Goal: Transaction & Acquisition: Purchase product/service

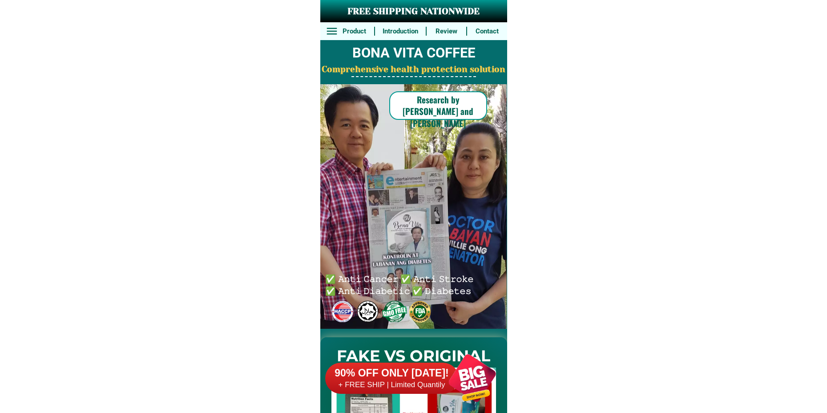
scroll to position [6589, 0]
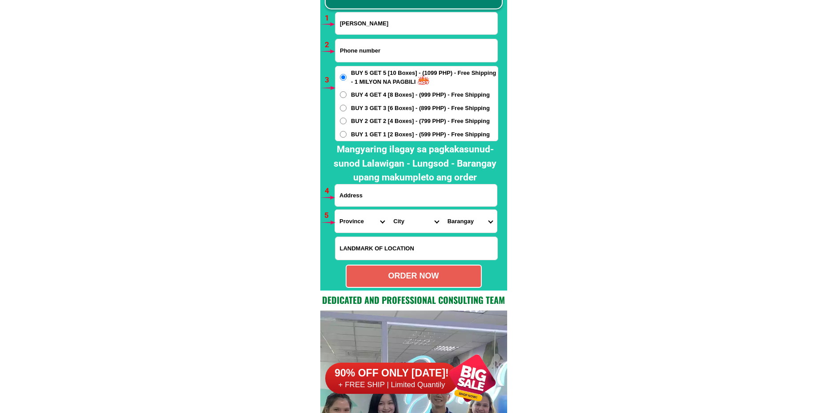
type input "[PERSON_NAME]"
click at [390, 56] on input "Input phone_number" at bounding box center [417, 50] width 162 height 23
paste input "09363552344"
type input "09363552344"
click at [373, 108] on span "BUY 3 GET 3 [6 Boxes] - (899 PHP) - Free Shipping" at bounding box center [420, 108] width 139 height 9
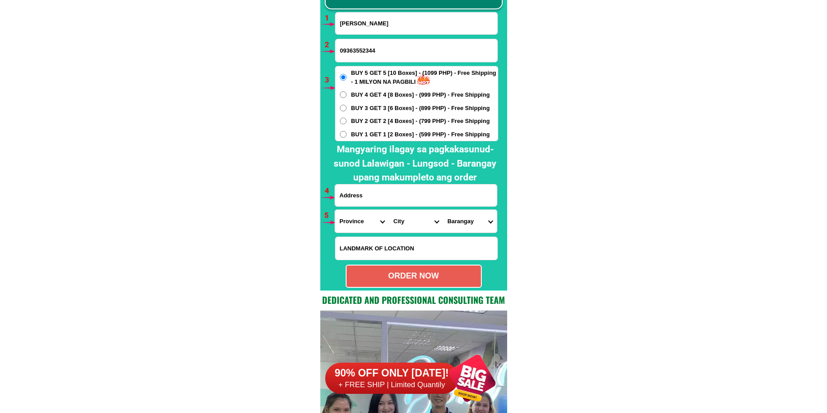
click at [347, 108] on input "BUY 3 GET 3 [6 Boxes] - (899 PHP) - Free Shipping" at bounding box center [343, 108] width 7 height 7
radio input "true"
click at [382, 201] on input "Input address" at bounding box center [416, 195] width 162 height 22
paste input "[PERSON_NAME] paranum Lal-lo [GEOGRAPHIC_DATA] zone 2 malapit sa court"
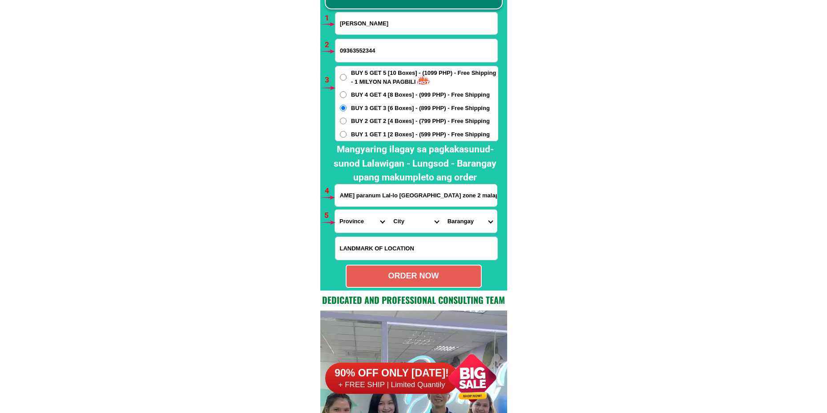
type input "[PERSON_NAME] paranum Lal-lo [GEOGRAPHIC_DATA] zone 2 malapit sa court"
drag, startPoint x: 359, startPoint y: 209, endPoint x: 357, endPoint y: 226, distance: 17.0
click at [357, 211] on div "Province [GEOGRAPHIC_DATA] [GEOGRAPHIC_DATA] [GEOGRAPHIC_DATA] [GEOGRAPHIC_DATA…" at bounding box center [416, 221] width 163 height 24
click at [357, 226] on select "Province [GEOGRAPHIC_DATA] [GEOGRAPHIC_DATA] [GEOGRAPHIC_DATA] [GEOGRAPHIC_DATA…" at bounding box center [362, 221] width 54 height 23
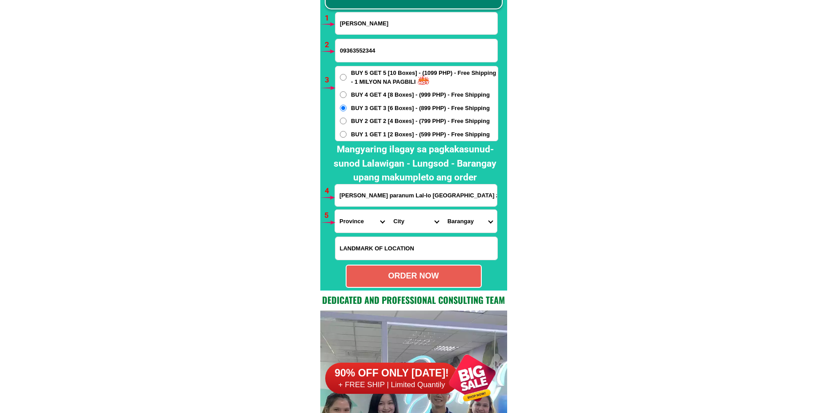
select select "63_869"
click at [335, 210] on select "Province [GEOGRAPHIC_DATA] [GEOGRAPHIC_DATA] [GEOGRAPHIC_DATA] [GEOGRAPHIC_DATA…" at bounding box center [362, 221] width 54 height 23
click at [402, 224] on select "City Abulug Allacapan Amulung [GEOGRAPHIC_DATA][PERSON_NAME] [GEOGRAPHIC_DATA] …" at bounding box center [416, 221] width 54 height 23
select select "63_8695894"
click at [389, 210] on select "City Abulug Allacapan Amulung [GEOGRAPHIC_DATA][PERSON_NAME] [GEOGRAPHIC_DATA] …" at bounding box center [416, 221] width 54 height 23
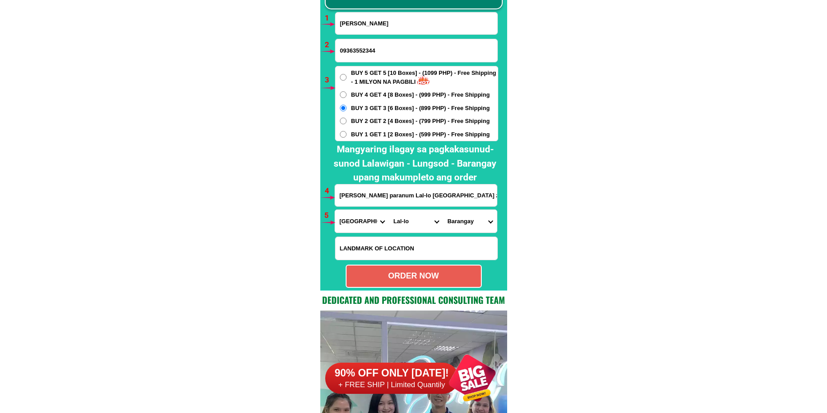
click at [474, 227] on select "Barangay Abagao Alaguia Bagumbayan Bangag Bical Bicud Binag Cabayabasan (capacu…" at bounding box center [470, 221] width 54 height 23
select select "63_86958943304"
click at [443, 210] on select "Barangay Abagao Alaguia Bagumbayan Bangag Bical Bicud Binag Cabayabasan (capacu…" at bounding box center [470, 221] width 54 height 23
click at [421, 278] on div "ORDER NOW" at bounding box center [414, 276] width 134 height 12
type input "[PERSON_NAME] paranum Lal-lo [GEOGRAPHIC_DATA] zone 2 malapit sa court"
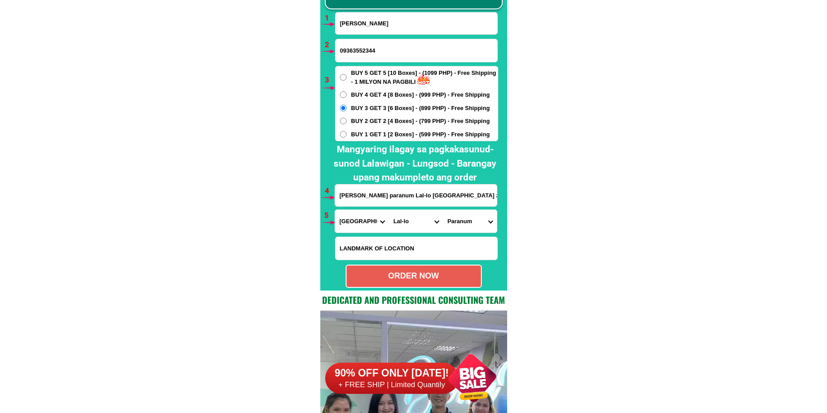
radio input "true"
drag, startPoint x: 375, startPoint y: 20, endPoint x: 372, endPoint y: 42, distance: 22.0
click at [375, 20] on input "Input full_name" at bounding box center [417, 23] width 162 height 22
paste input "[PERSON_NAME] [PERSON_NAME]"
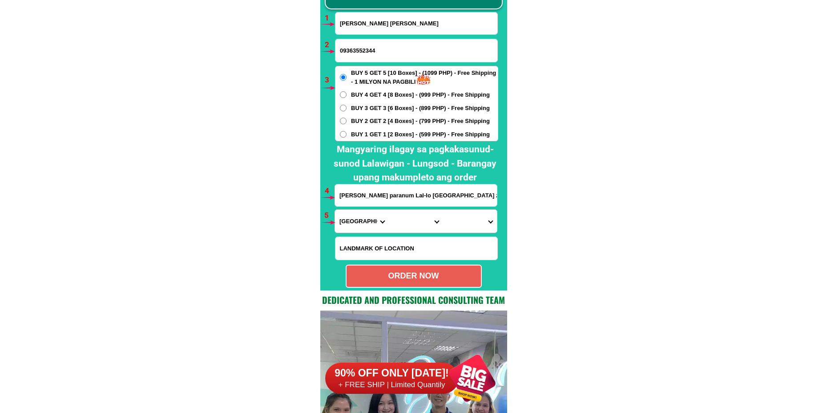
type input "[PERSON_NAME] [PERSON_NAME]"
click at [409, 50] on input "Input phone_number" at bounding box center [417, 50] width 162 height 23
paste input "09752804859"
type input "09752804859"
click at [386, 128] on div "BUY 5 GET 5 [10 Boxes] - (1099 PHP) - Free Shipping - 1 MILYON NA PAGBILI BUY 4…" at bounding box center [416, 103] width 163 height 75
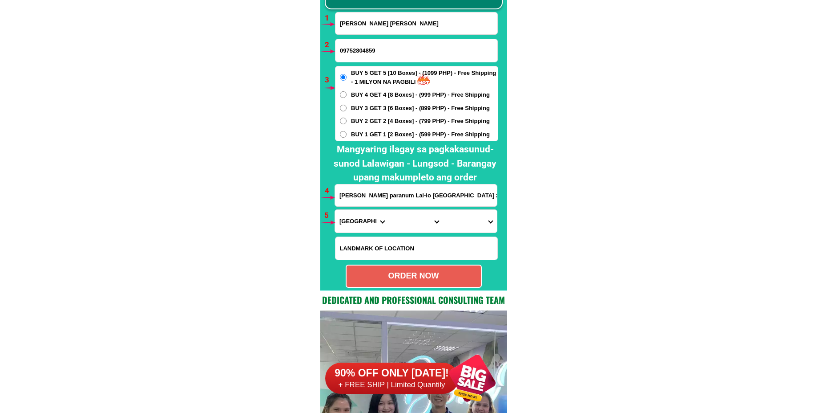
click at [386, 132] on span "BUY 1 GET 1 [2 Boxes] - (599 PHP) - Free Shipping" at bounding box center [420, 134] width 139 height 9
click at [347, 132] on input "BUY 1 GET 1 [2 Boxes] - (599 PHP) - Free Shipping" at bounding box center [343, 134] width 7 height 7
radio input "true"
click at [381, 195] on input "[PERSON_NAME] paranum Lal-lo [GEOGRAPHIC_DATA] zone 2 malapit sa court" at bounding box center [416, 195] width 162 height 22
paste input "#40brangy.tramo chua, sta.[PERSON_NAME] nueva ecija.tapat ng foton motors na li…"
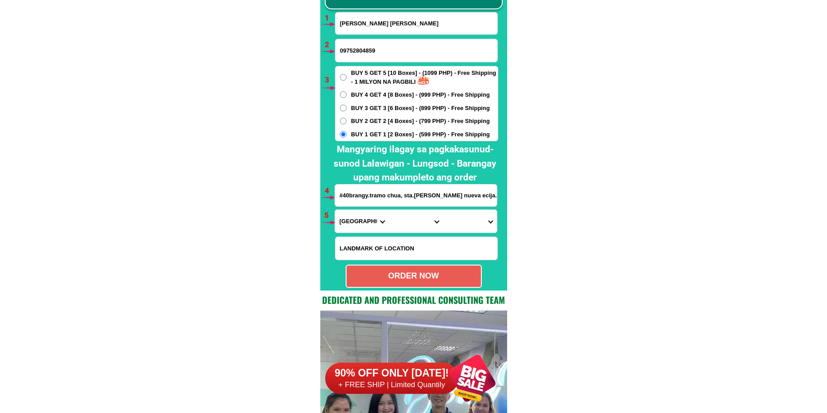
scroll to position [0, 528]
type input "#40brangy.tramo chua, sta.[PERSON_NAME] nueva ecija.tapat ng foton motors na li…"
click at [359, 227] on select "Province [GEOGRAPHIC_DATA] [GEOGRAPHIC_DATA] [GEOGRAPHIC_DATA] [GEOGRAPHIC_DATA…" at bounding box center [362, 221] width 54 height 23
select select "63_198"
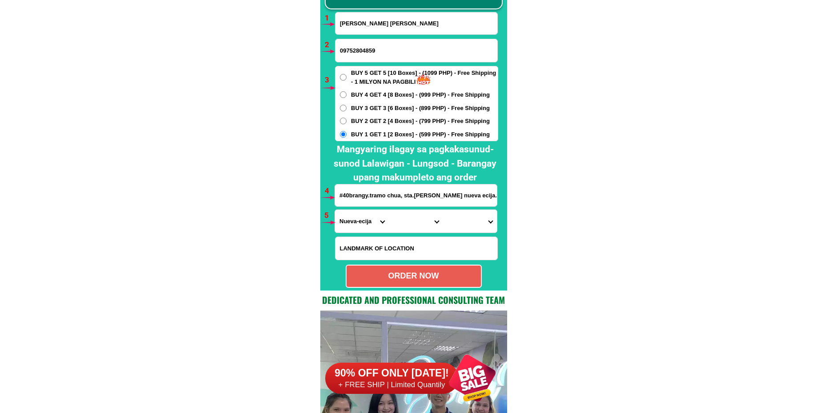
click at [335, 210] on select "Province [GEOGRAPHIC_DATA] [GEOGRAPHIC_DATA] [GEOGRAPHIC_DATA] [GEOGRAPHIC_DATA…" at bounding box center [362, 221] width 54 height 23
click at [409, 222] on select "City [GEOGRAPHIC_DATA] [GEOGRAPHIC_DATA] [GEOGRAPHIC_DATA]-city [GEOGRAPHIC_DAT…" at bounding box center [416, 221] width 54 height 23
select select "63_1988975"
click at [389, 210] on select "City [GEOGRAPHIC_DATA] [GEOGRAPHIC_DATA] [GEOGRAPHIC_DATA]-city [GEOGRAPHIC_DAT…" at bounding box center [416, 221] width 54 height 23
click at [455, 217] on select "Barangay [PERSON_NAME] Berang [PERSON_NAME] Cojuangco (pob.) [PERSON_NAME] Insp…" at bounding box center [470, 221] width 54 height 23
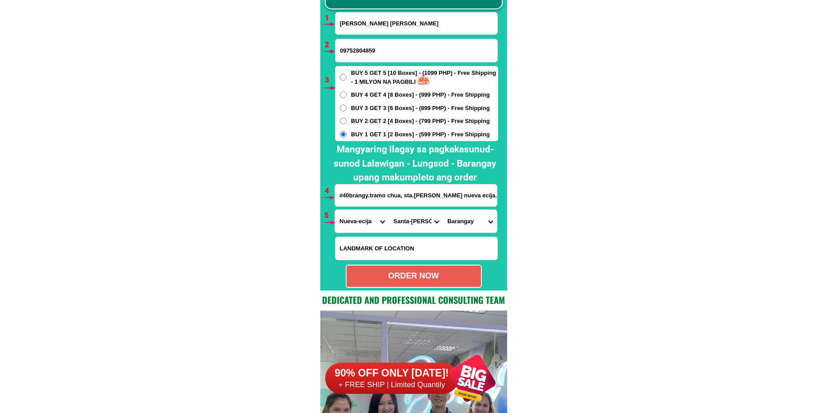
select select "63_19889759949"
click at [443, 210] on select "Barangay [PERSON_NAME] Berang [PERSON_NAME] Cojuangco (pob.) [PERSON_NAME] Insp…" at bounding box center [470, 221] width 54 height 23
click at [462, 222] on select "Barangay [PERSON_NAME] Berang [PERSON_NAME] Cojuangco (pob.) [PERSON_NAME] Insp…" at bounding box center [470, 221] width 54 height 23
click at [443, 210] on select "Barangay [PERSON_NAME] Berang [PERSON_NAME] Cojuangco (pob.) [PERSON_NAME] Insp…" at bounding box center [470, 221] width 54 height 23
click at [464, 223] on select "Barangay [PERSON_NAME] Berang [PERSON_NAME] Cojuangco (pob.) [PERSON_NAME] Insp…" at bounding box center [470, 221] width 54 height 23
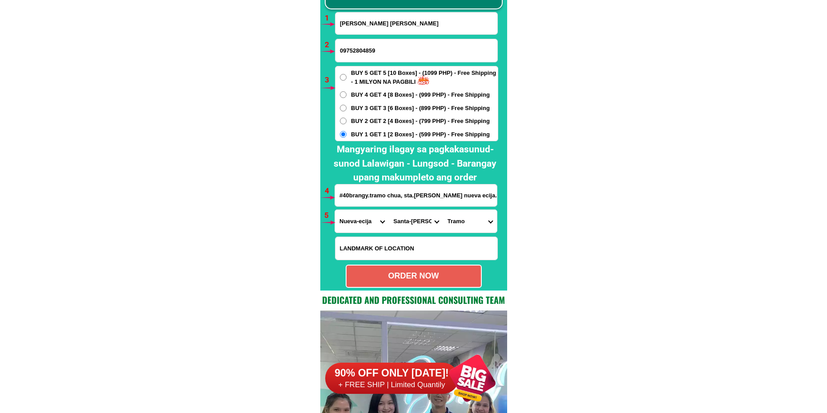
click at [443, 210] on select "Barangay [PERSON_NAME] Berang [PERSON_NAME] Cojuangco (pob.) [PERSON_NAME] Insp…" at bounding box center [470, 221] width 54 height 23
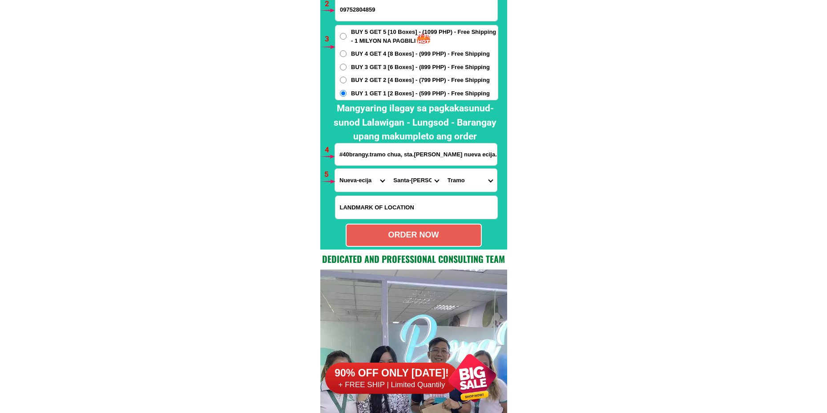
scroll to position [6634, 0]
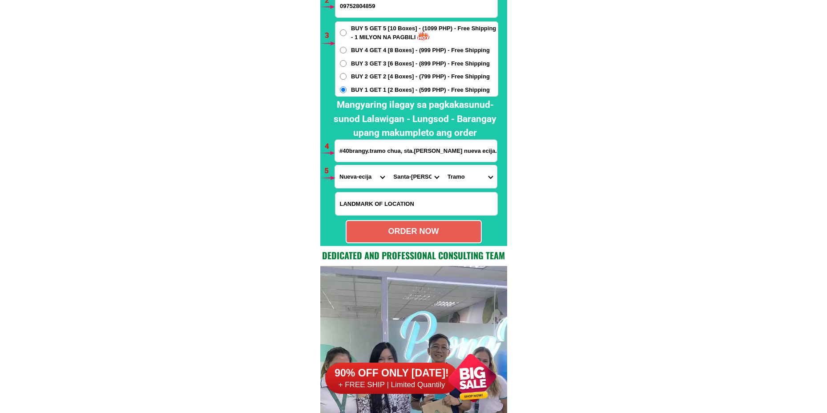
click at [458, 230] on div "ORDER NOW" at bounding box center [414, 231] width 134 height 12
type input "#40brangy.tramo chua, sta.[PERSON_NAME] nueva ecija.tapat ng foton motors na li…"
radio input "true"
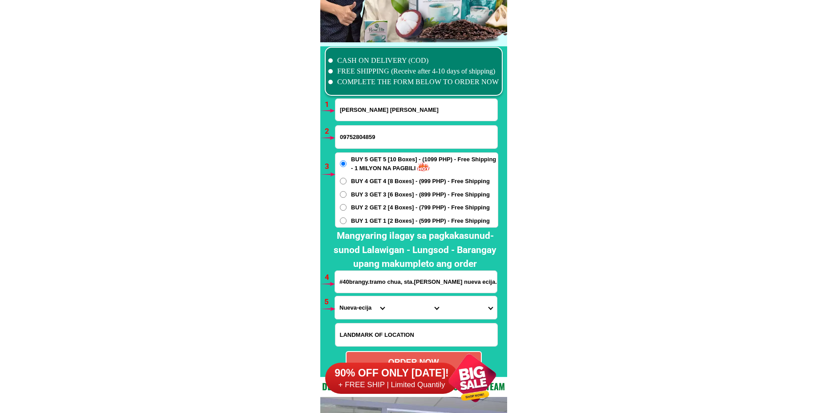
scroll to position [6500, 0]
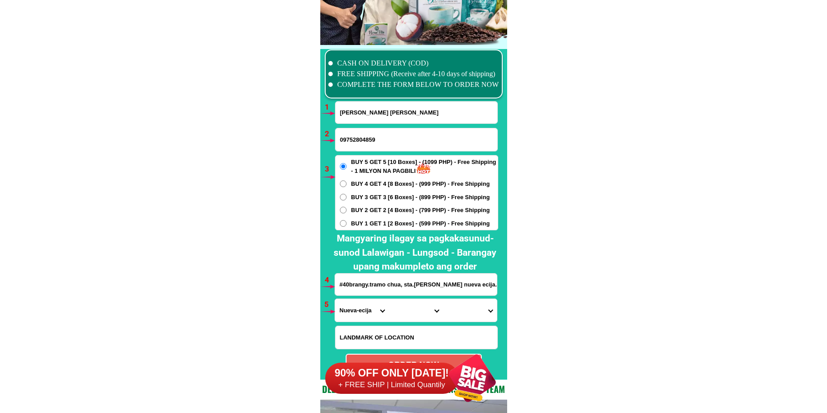
click at [368, 121] on input "[PERSON_NAME] [PERSON_NAME]" at bounding box center [417, 112] width 162 height 22
paste input "[PERSON_NAME]"
type input "[PERSON_NAME]"
click at [360, 134] on input "09752804859" at bounding box center [417, 139] width 162 height 23
paste input "09109050014"
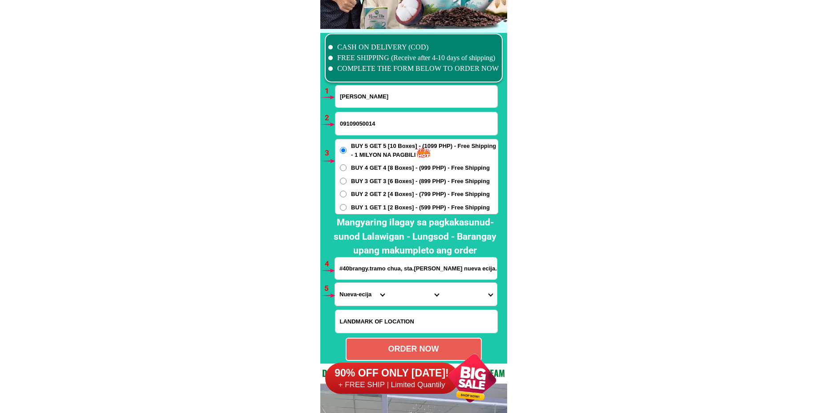
scroll to position [6545, 0]
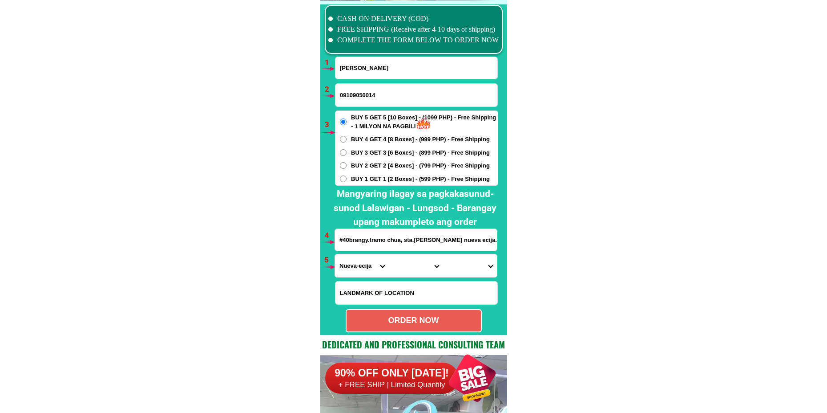
type input "09109050014"
click at [358, 177] on span "BUY 1 GET 1 [2 Boxes] - (599 PHP) - Free Shipping" at bounding box center [420, 178] width 139 height 9
click at [347, 177] on input "BUY 1 GET 1 [2 Boxes] - (599 PHP) - Free Shipping" at bounding box center [343, 178] width 7 height 7
radio input "true"
click at [386, 243] on input "Input address" at bounding box center [416, 240] width 162 height 22
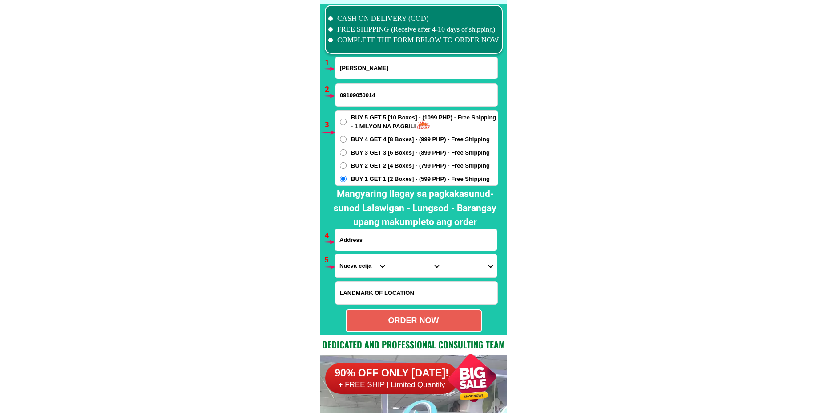
paste input "[GEOGRAPHIC_DATA] , Sumabnit [GEOGRAPHIC_DATA] [GEOGRAPHIC_DATA]"
type input "[GEOGRAPHIC_DATA] , Sumabnit [GEOGRAPHIC_DATA] [GEOGRAPHIC_DATA]"
click at [351, 264] on select "Province [GEOGRAPHIC_DATA] [GEOGRAPHIC_DATA] [GEOGRAPHIC_DATA] [GEOGRAPHIC_DATA…" at bounding box center [362, 265] width 54 height 23
select select "63_247"
click at [335, 254] on select "Province [GEOGRAPHIC_DATA] [GEOGRAPHIC_DATA] [GEOGRAPHIC_DATA] [GEOGRAPHIC_DATA…" at bounding box center [362, 265] width 54 height 23
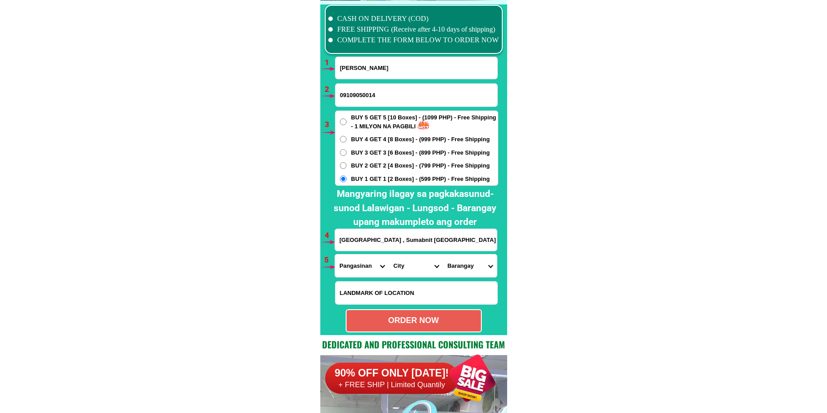
click at [422, 261] on select "City [GEOGRAPHIC_DATA] [PERSON_NAME][GEOGRAPHIC_DATA]-city [GEOGRAPHIC_DATA] [G…" at bounding box center [416, 265] width 54 height 23
select select "63_247231"
click at [389, 254] on select "City [GEOGRAPHIC_DATA] [PERSON_NAME][GEOGRAPHIC_DATA]-city [GEOGRAPHIC_DATA] [G…" at bounding box center [416, 265] width 54 height 23
click at [422, 271] on select "City [GEOGRAPHIC_DATA] [PERSON_NAME][GEOGRAPHIC_DATA]-city [GEOGRAPHIC_DATA] [G…" at bounding box center [416, 265] width 54 height 23
click at [464, 271] on select "[GEOGRAPHIC_DATA] Balacag Banding Bantugan Batakil [GEOGRAPHIC_DATA] Buneg Cabl…" at bounding box center [470, 265] width 54 height 23
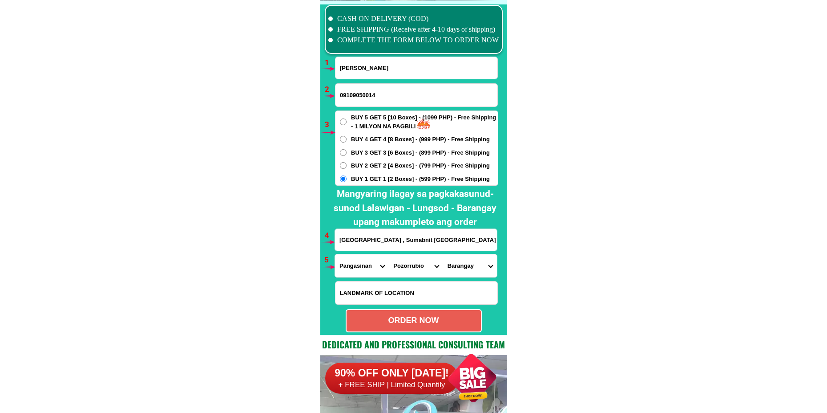
click at [469, 269] on select "[GEOGRAPHIC_DATA] Balacag Banding Bantugan Batakil [GEOGRAPHIC_DATA] Buneg Cabl…" at bounding box center [470, 265] width 54 height 23
select select "63_2472318982"
click at [443, 254] on select "[GEOGRAPHIC_DATA] Balacag Banding Bantugan Batakil [GEOGRAPHIC_DATA] Buneg Cabl…" at bounding box center [470, 265] width 54 height 23
click at [419, 316] on div "ORDER NOW" at bounding box center [414, 320] width 134 height 12
radio input "true"
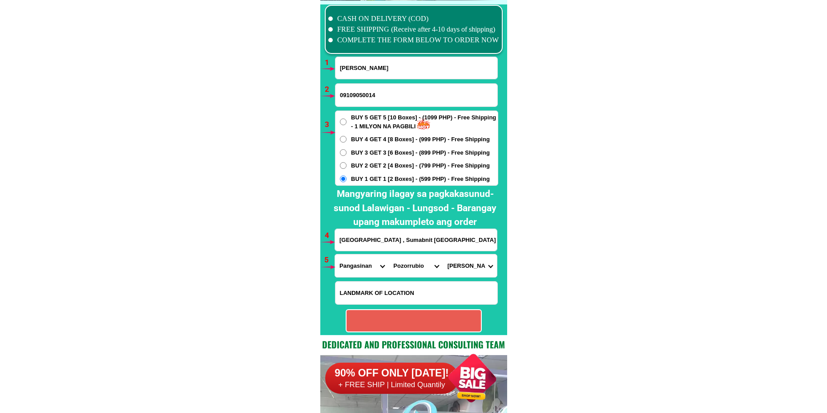
radio input "true"
drag, startPoint x: 387, startPoint y: 73, endPoint x: 386, endPoint y: 77, distance: 5.0
click at [387, 73] on input "Input full_name" at bounding box center [417, 68] width 162 height 22
paste input "[PERSON_NAME]"
type input "[PERSON_NAME]"
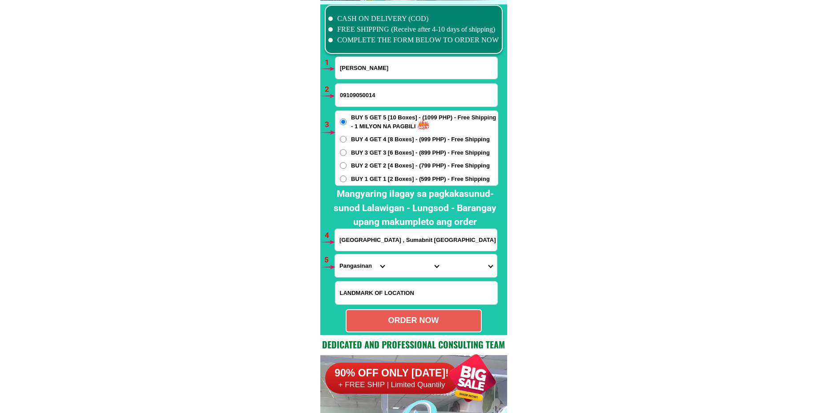
click at [364, 85] on input "09109050014" at bounding box center [417, 95] width 162 height 23
paste input "09069172838"
type input "09069172838"
click at [362, 165] on span "BUY 2 GET 2 [4 Boxes] - (799 PHP) - Free Shipping" at bounding box center [420, 165] width 139 height 9
click at [347, 165] on input "BUY 2 GET 2 [4 Boxes] - (799 PHP) - Free Shipping" at bounding box center [343, 165] width 7 height 7
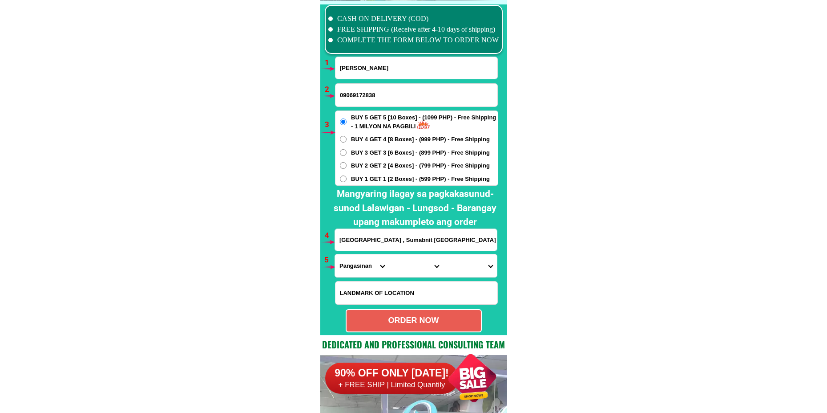
radio input "true"
click at [367, 241] on input "[GEOGRAPHIC_DATA] , Sumabnit [GEOGRAPHIC_DATA] [GEOGRAPHIC_DATA]" at bounding box center [416, 240] width 162 height 22
paste input "poblacion tantangan [GEOGRAPHIC_DATA] front of brgy.hall pob.tan. so.cot."
type input "poblacion tantangan [GEOGRAPHIC_DATA] front of brgy.hall pob.tan. so.cot."
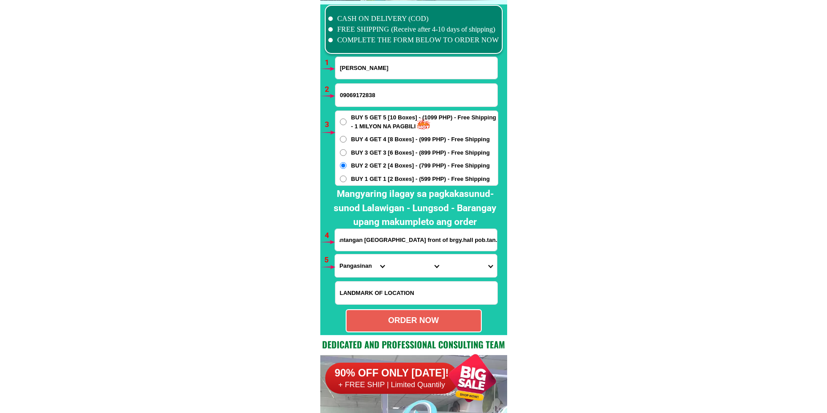
click at [364, 264] on select "Province [GEOGRAPHIC_DATA] [GEOGRAPHIC_DATA] [GEOGRAPHIC_DATA] [GEOGRAPHIC_DATA…" at bounding box center [362, 265] width 54 height 23
select select "63_995"
click at [335, 254] on select "Province [GEOGRAPHIC_DATA] [GEOGRAPHIC_DATA] [GEOGRAPHIC_DATA] [GEOGRAPHIC_DATA…" at bounding box center [362, 265] width 54 height 23
click at [413, 265] on select "City General-[GEOGRAPHIC_DATA]-city [GEOGRAPHIC_DATA]-[GEOGRAPHIC_DATA]-[GEOGRA…" at bounding box center [416, 265] width 54 height 23
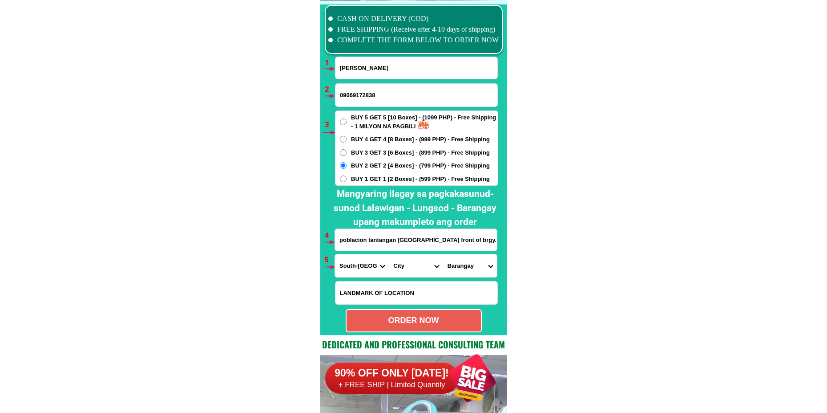
select select "63_9953557"
click at [389, 254] on select "City General-[GEOGRAPHIC_DATA]-city [GEOGRAPHIC_DATA]-[GEOGRAPHIC_DATA]-[GEOGRA…" at bounding box center [416, 265] width 54 height 23
click at [470, 266] on select "Barangay Bukay [PERSON_NAME] Cabuling Dumadalig Libas Magon Maibo Mangilala New…" at bounding box center [470, 265] width 54 height 23
select select "63_99535579163"
click at [443, 254] on select "Barangay Bukay [PERSON_NAME] Cabuling Dumadalig Libas Magon Maibo Mangilala New…" at bounding box center [470, 265] width 54 height 23
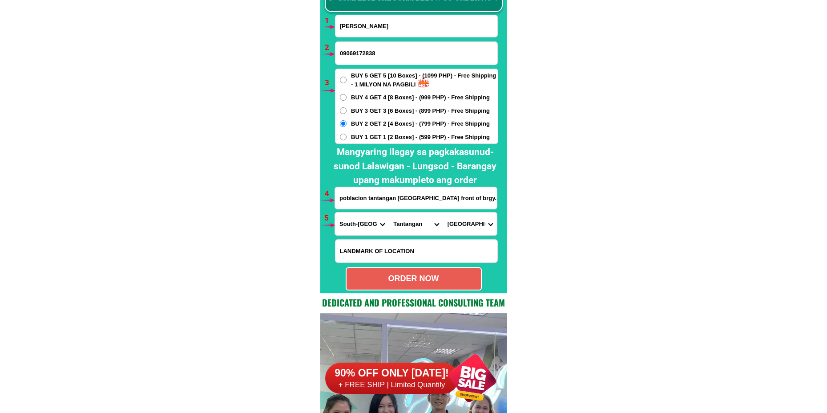
scroll to position [6589, 0]
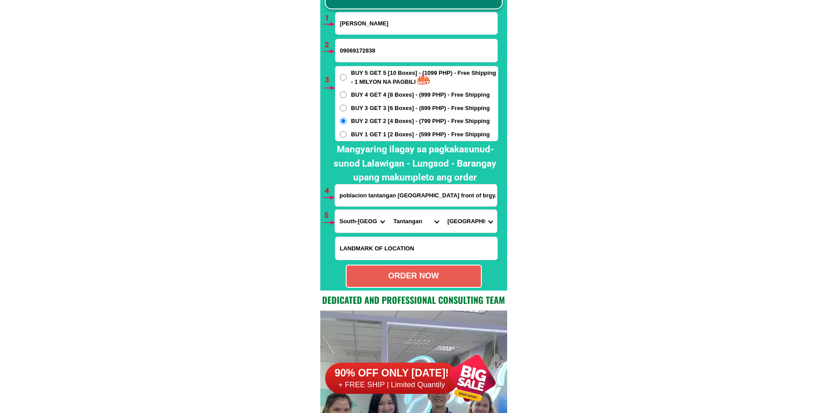
click at [417, 278] on div "ORDER NOW" at bounding box center [414, 276] width 134 height 12
radio input "true"
click at [367, 29] on input "[PERSON_NAME]" at bounding box center [417, 23] width 162 height 22
paste input "[PERSON_NAME]"
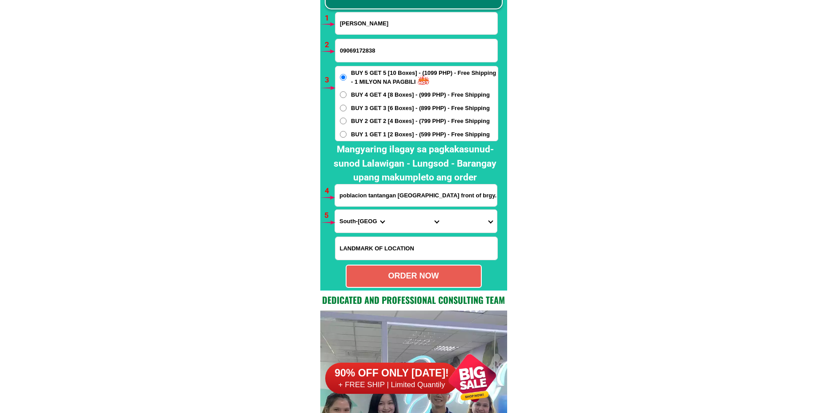
type input "[PERSON_NAME]"
click at [378, 30] on input "[PERSON_NAME]" at bounding box center [417, 23] width 162 height 22
click at [376, 41] on input "Input phone_number" at bounding box center [417, 50] width 162 height 23
paste input "09639754351"
type input "09639754351"
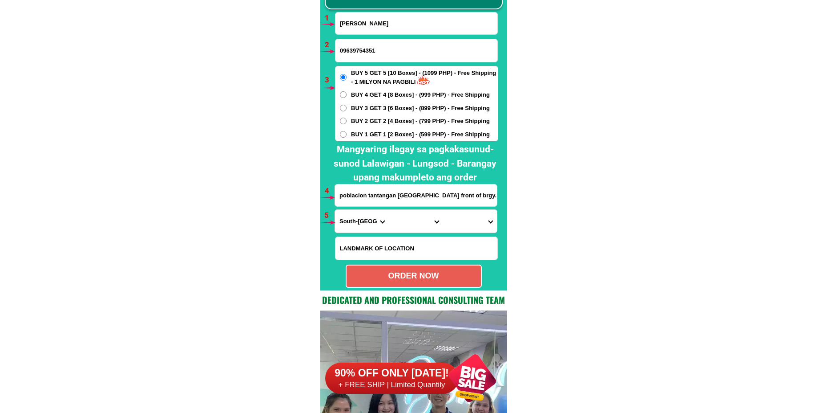
click at [380, 124] on span "BUY 2 GET 2 [4 Boxes] - (799 PHP) - Free Shipping" at bounding box center [420, 121] width 139 height 9
click at [347, 124] on input "BUY 2 GET 2 [4 Boxes] - (799 PHP) - Free Shipping" at bounding box center [343, 120] width 7 height 7
radio input "true"
click at [382, 197] on input "Input address" at bounding box center [416, 195] width 162 height 22
paste input "[PERSON_NAME] drive..[GEOGRAPHIC_DATA], [GEOGRAPHIC_DATA]"
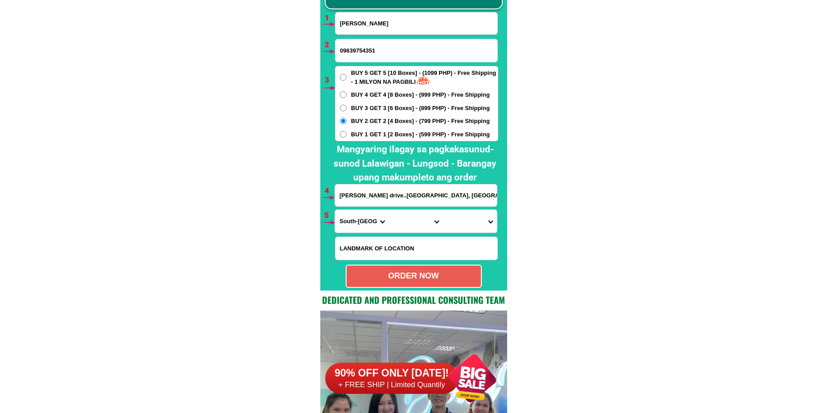
scroll to position [0, 15]
type input "[PERSON_NAME] drive..[GEOGRAPHIC_DATA], [GEOGRAPHIC_DATA]"
drag, startPoint x: 363, startPoint y: 221, endPoint x: 362, endPoint y: 214, distance: 6.8
click at [363, 221] on select "Province [GEOGRAPHIC_DATA] [GEOGRAPHIC_DATA] [GEOGRAPHIC_DATA] [GEOGRAPHIC_DATA…" at bounding box center [362, 221] width 54 height 23
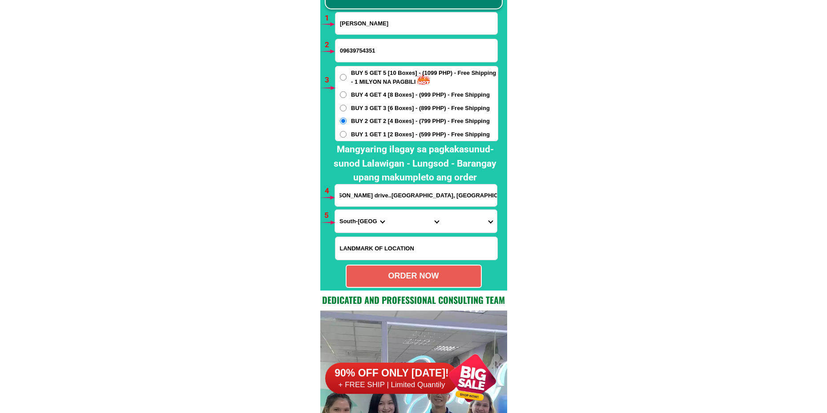
scroll to position [0, 0]
select select "63_137"
click at [335, 210] on select "Province [GEOGRAPHIC_DATA] [GEOGRAPHIC_DATA] [GEOGRAPHIC_DATA] [GEOGRAPHIC_DATA…" at bounding box center [362, 221] width 54 height 23
drag, startPoint x: 406, startPoint y: 217, endPoint x: 406, endPoint y: 211, distance: 5.8
click at [406, 217] on select "City Alburquerque Antequera Baclayon Balilihan Bien-unido Bilar Bohol-[PERSON_N…" at bounding box center [416, 221] width 54 height 23
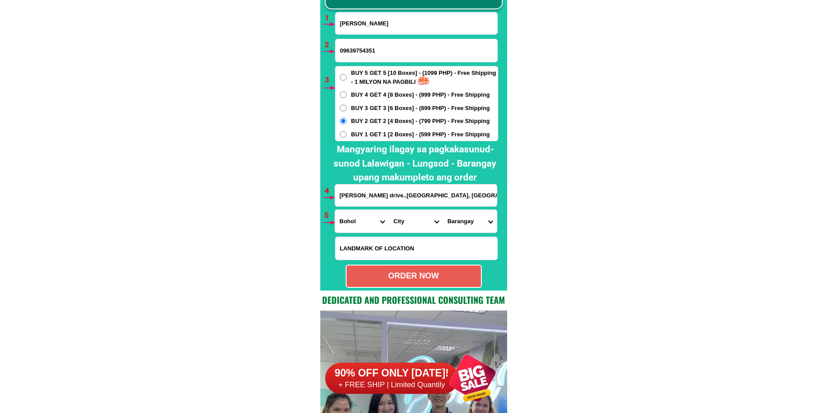
select select "63_1377328"
click at [389, 210] on select "City Alburquerque Antequera Baclayon Balilihan Bien-unido Bilar Bohol-[PERSON_N…" at bounding box center [416, 221] width 54 height 23
drag, startPoint x: 450, startPoint y: 224, endPoint x: 456, endPoint y: 219, distance: 7.3
click at [450, 224] on select "Barangay Bool Booy Cabawan [GEOGRAPHIC_DATA] [GEOGRAPHIC_DATA] [GEOGRAPHIC_DATA…" at bounding box center [470, 221] width 54 height 23
select select "63_13773285316"
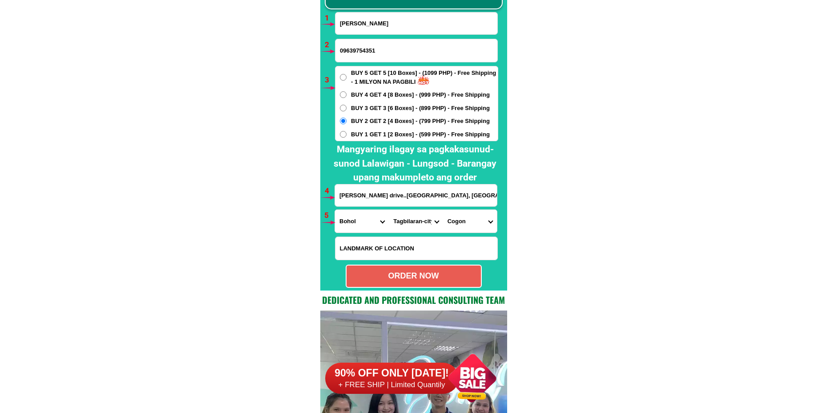
click at [443, 210] on select "Barangay Bool Booy Cabawan [GEOGRAPHIC_DATA] [GEOGRAPHIC_DATA] [GEOGRAPHIC_DATA…" at bounding box center [470, 221] width 54 height 23
click at [442, 275] on div "ORDER NOW" at bounding box center [414, 276] width 134 height 12
radio input "true"
click at [374, 20] on input "Input full_name" at bounding box center [417, 23] width 162 height 22
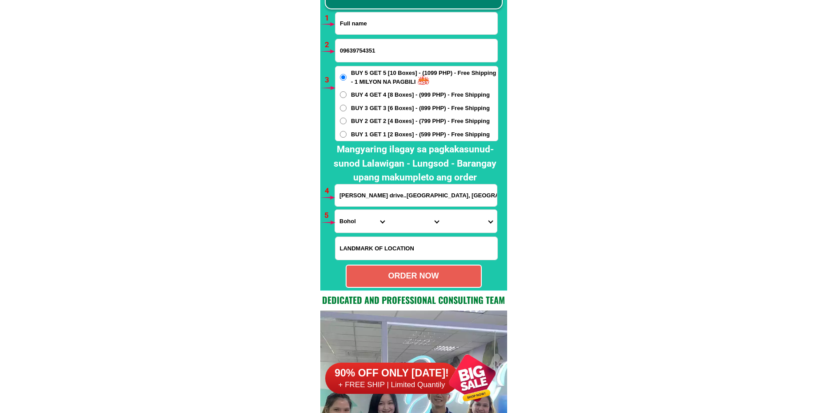
paste input "[PERSON_NAME]"
type input "[PERSON_NAME]"
click at [372, 49] on input "Input phone_number" at bounding box center [417, 50] width 162 height 23
paste input "09519216550"
type input "09519216550"
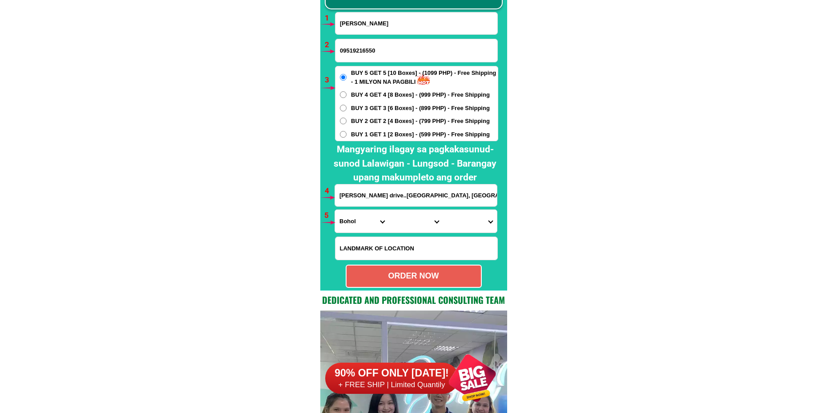
click at [369, 121] on span "BUY 2 GET 2 [4 Boxes] - (799 PHP) - Free Shipping" at bounding box center [420, 121] width 139 height 9
click at [347, 121] on input "BUY 2 GET 2 [4 Boxes] - (799 PHP) - Free Shipping" at bounding box center [343, 120] width 7 height 7
radio input "true"
click at [364, 197] on input "Input address" at bounding box center [416, 195] width 162 height 22
paste input "1198 kahilom 2 pandacan mla. brgy 868"
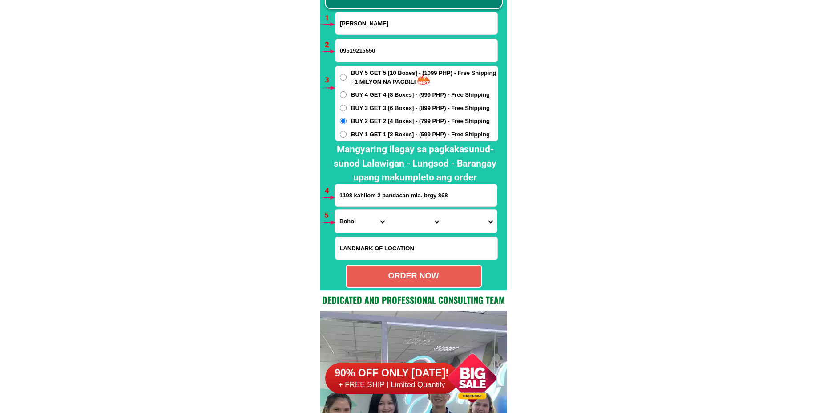
type input "1198 kahilom 2 pandacan mla. brgy 868"
click at [359, 223] on select "Province [GEOGRAPHIC_DATA] [GEOGRAPHIC_DATA] [GEOGRAPHIC_DATA] [GEOGRAPHIC_DATA…" at bounding box center [362, 221] width 54 height 23
select select "63_219"
click at [335, 210] on select "Province [GEOGRAPHIC_DATA] [GEOGRAPHIC_DATA] [GEOGRAPHIC_DATA] [GEOGRAPHIC_DATA…" at bounding box center [362, 221] width 54 height 23
click at [409, 223] on select "City [GEOGRAPHIC_DATA] [GEOGRAPHIC_DATA] [GEOGRAPHIC_DATA] [GEOGRAPHIC_DATA]-ci…" at bounding box center [416, 221] width 54 height 23
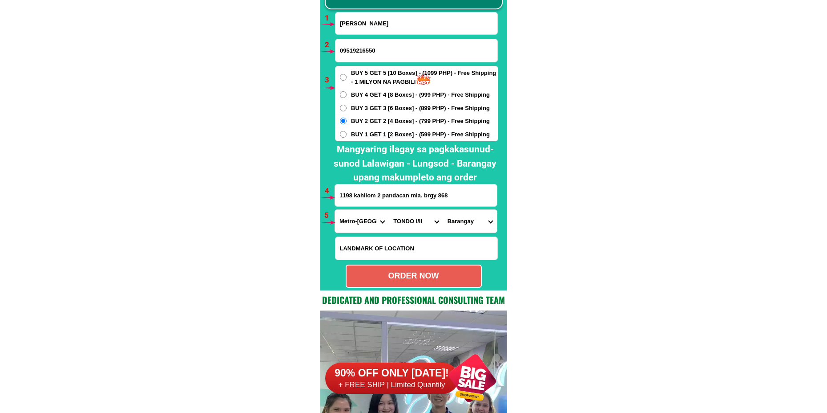
click at [389, 210] on select "City [GEOGRAPHIC_DATA] [GEOGRAPHIC_DATA] [GEOGRAPHIC_DATA] [GEOGRAPHIC_DATA]-ci…" at bounding box center [416, 221] width 54 height 23
click at [472, 223] on select "[GEOGRAPHIC_DATA]" at bounding box center [470, 221] width 54 height 23
click at [405, 218] on select "City [GEOGRAPHIC_DATA] [GEOGRAPHIC_DATA] [GEOGRAPHIC_DATA] [GEOGRAPHIC_DATA]-ci…" at bounding box center [416, 221] width 54 height 23
click at [389, 210] on select "City [GEOGRAPHIC_DATA] [GEOGRAPHIC_DATA] [GEOGRAPHIC_DATA] [GEOGRAPHIC_DATA]-ci…" at bounding box center [416, 221] width 54 height 23
click at [476, 225] on select "[GEOGRAPHIC_DATA]" at bounding box center [470, 221] width 54 height 23
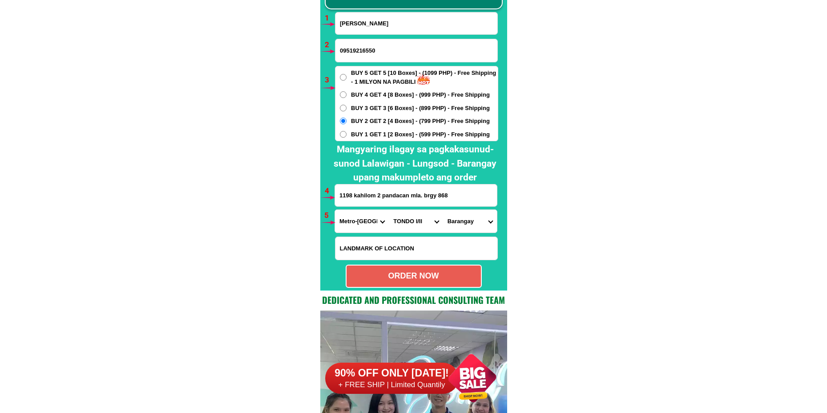
click at [417, 224] on select "City [GEOGRAPHIC_DATA] [GEOGRAPHIC_DATA] [GEOGRAPHIC_DATA] [GEOGRAPHIC_DATA]-ci…" at bounding box center [416, 221] width 54 height 23
click at [417, 223] on select "City [GEOGRAPHIC_DATA] [GEOGRAPHIC_DATA] [GEOGRAPHIC_DATA] [GEOGRAPHIC_DATA]-ci…" at bounding box center [416, 221] width 54 height 23
click at [412, 222] on select "City [GEOGRAPHIC_DATA] [GEOGRAPHIC_DATA] [GEOGRAPHIC_DATA] [GEOGRAPHIC_DATA]-ci…" at bounding box center [416, 221] width 54 height 23
select select "63_219375"
click at [389, 210] on select "City [GEOGRAPHIC_DATA] [GEOGRAPHIC_DATA] [GEOGRAPHIC_DATA] [GEOGRAPHIC_DATA]-ci…" at bounding box center [416, 221] width 54 height 23
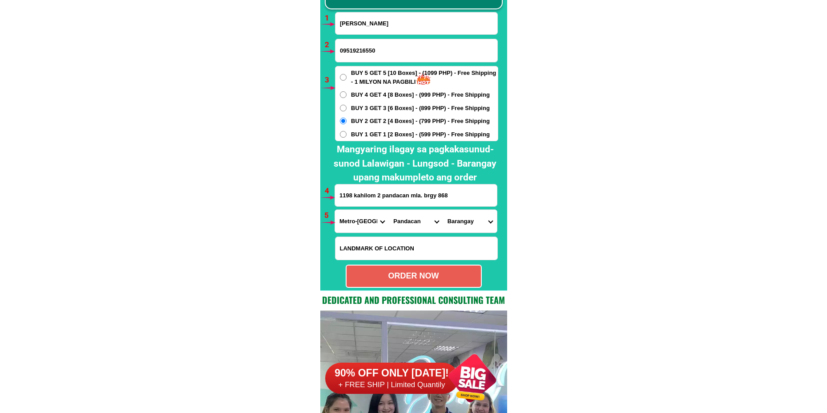
click at [476, 225] on select "[GEOGRAPHIC_DATA]" at bounding box center [470, 221] width 54 height 23
select select "63_2193758379"
click at [443, 210] on select "[GEOGRAPHIC_DATA]" at bounding box center [470, 221] width 54 height 23
click at [432, 267] on div "ORDER NOW" at bounding box center [414, 275] width 136 height 23
radio input "true"
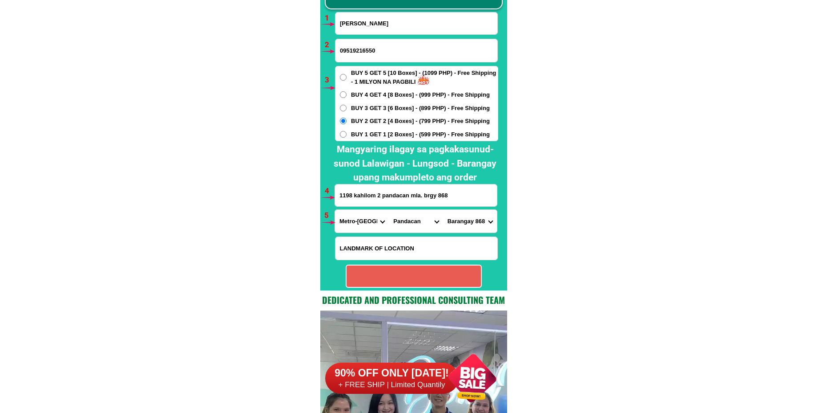
radio input "true"
click at [364, 28] on input "[PERSON_NAME]" at bounding box center [417, 23] width 162 height 22
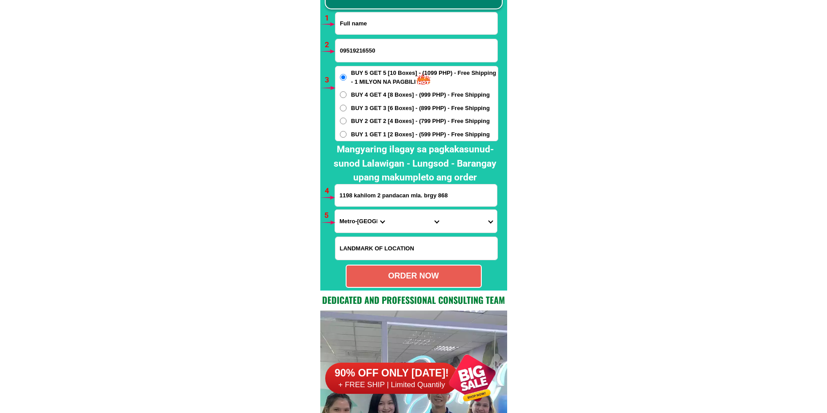
paste input "[PERSON_NAME]"
type input "[PERSON_NAME]"
click at [353, 49] on input "09519216550" at bounding box center [417, 50] width 162 height 23
paste input "[PERSON_NAME]"
type input "[PERSON_NAME]"
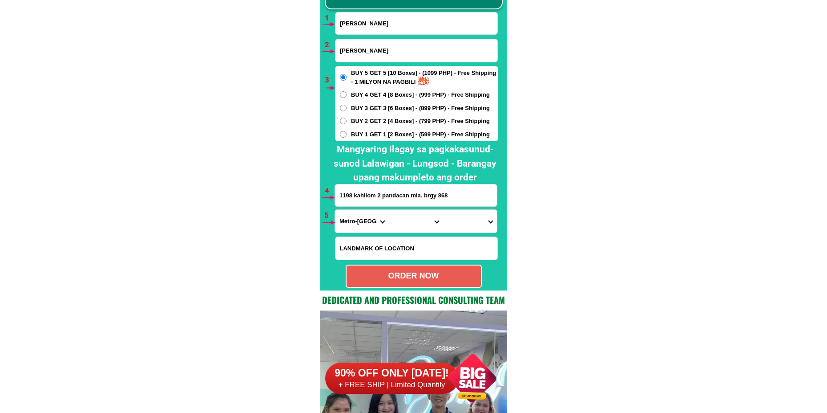
click at [378, 199] on input "1198 kahilom 2 pandacan mla. brgy 868" at bounding box center [416, 195] width 162 height 22
paste input "Old San Esedro buhangin [GEOGRAPHIC_DATA] beside [GEOGRAPHIC_DATA] and motto li…"
type input "Old San Esedro buhangin [GEOGRAPHIC_DATA] beside [GEOGRAPHIC_DATA] and motto li…"
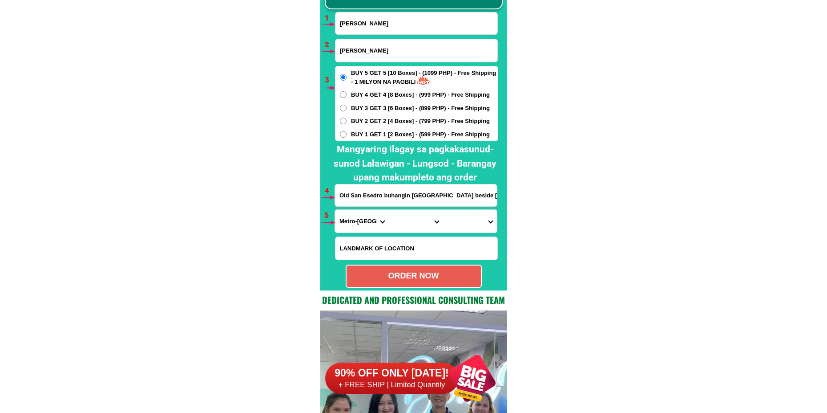
click at [360, 214] on select "Province [GEOGRAPHIC_DATA] [GEOGRAPHIC_DATA] [GEOGRAPHIC_DATA] [GEOGRAPHIC_DATA…" at bounding box center [362, 221] width 54 height 23
select select "63_738"
click at [335, 210] on select "Province [GEOGRAPHIC_DATA] [GEOGRAPHIC_DATA] [GEOGRAPHIC_DATA] [GEOGRAPHIC_DATA…" at bounding box center [362, 221] width 54 height 23
drag, startPoint x: 403, startPoint y: 219, endPoint x: 402, endPoint y: 211, distance: 8.1
click at [402, 219] on select "City [GEOGRAPHIC_DATA] [GEOGRAPHIC_DATA]-city [GEOGRAPHIC_DATA] [GEOGRAPHIC_DAT…" at bounding box center [416, 221] width 54 height 23
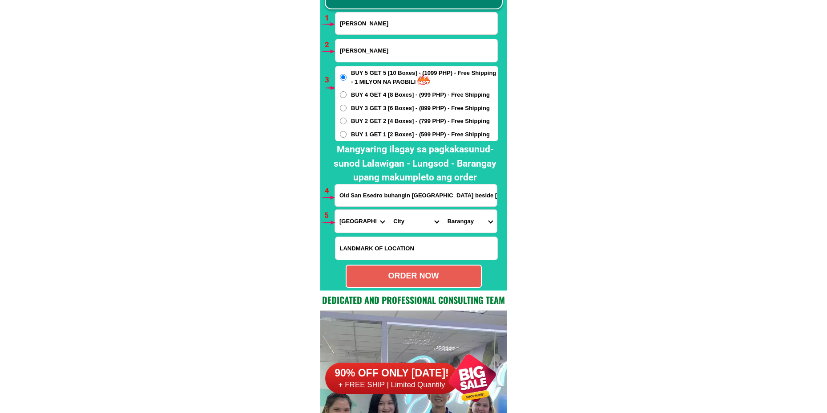
select select "63_7387159"
click at [389, 210] on select "City [GEOGRAPHIC_DATA] [GEOGRAPHIC_DATA]-city [GEOGRAPHIC_DATA] [GEOGRAPHIC_DAT…" at bounding box center [416, 221] width 54 height 23
click at [458, 223] on select "[GEOGRAPHIC_DATA] [PERSON_NAME] (lasang) [PERSON_NAME] Angalan Atan-awe Baganih…" at bounding box center [470, 221] width 54 height 23
select select "63_73871599500"
click at [443, 210] on select "[GEOGRAPHIC_DATA] [PERSON_NAME] (lasang) [PERSON_NAME] Angalan Atan-awe Baganih…" at bounding box center [470, 221] width 54 height 23
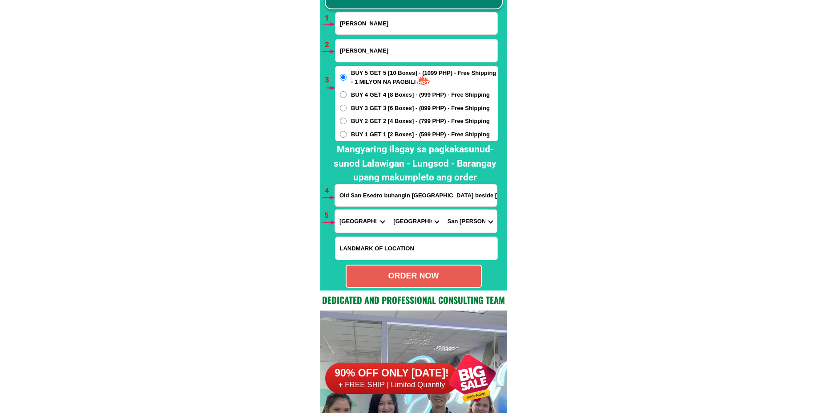
click at [464, 275] on div "ORDER NOW" at bounding box center [414, 276] width 134 height 12
type input "Old San Esedro buhangin [GEOGRAPHIC_DATA] beside [GEOGRAPHIC_DATA] and motto li…"
radio input "true"
drag, startPoint x: 351, startPoint y: 46, endPoint x: 256, endPoint y: 66, distance: 97.0
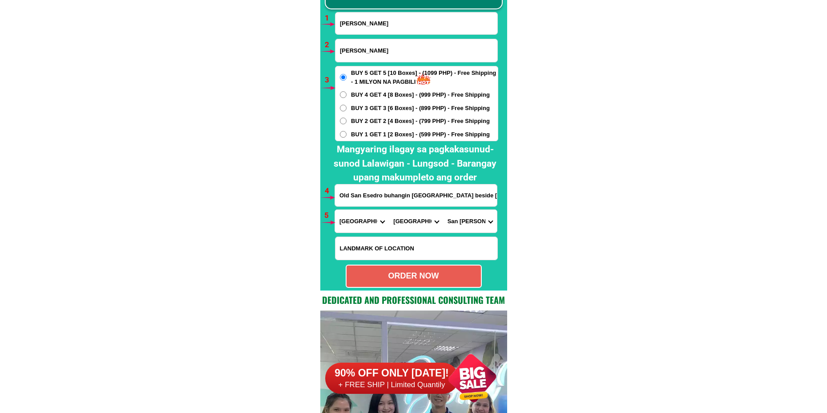
paste input "09694841473"
type input "09694841473"
click at [413, 279] on div "ORDER NOW" at bounding box center [414, 276] width 134 height 12
radio input "true"
click at [403, 20] on input "[PERSON_NAME]" at bounding box center [417, 23] width 162 height 22
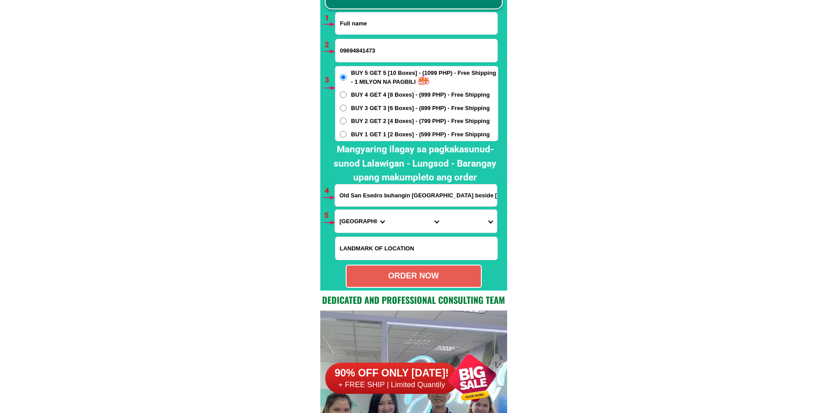
paste input "[PERSON_NAME]"
type input "[PERSON_NAME]"
click at [369, 50] on input "09694841473" at bounding box center [417, 50] width 162 height 23
paste input "09477596641"
type input "09477596641"
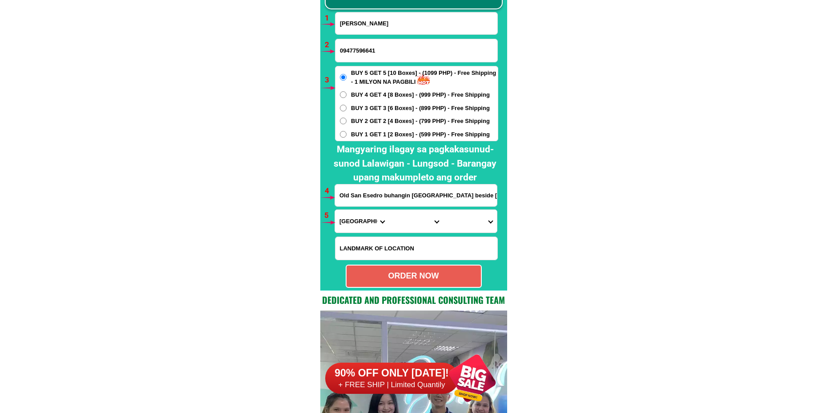
click at [370, 194] on input "Old San Esedro buhangin [GEOGRAPHIC_DATA] beside [GEOGRAPHIC_DATA] and motto li…" at bounding box center [416, 195] width 162 height 22
paste input "brgy Arobo [PERSON_NAME] Antique 5716.purok 3"
type input "brgy Arobo [PERSON_NAME] Antique 5716.purok 3"
click at [355, 219] on select "Province [GEOGRAPHIC_DATA] [GEOGRAPHIC_DATA] [GEOGRAPHIC_DATA] [GEOGRAPHIC_DATA…" at bounding box center [362, 221] width 54 height 23
select select "63_278"
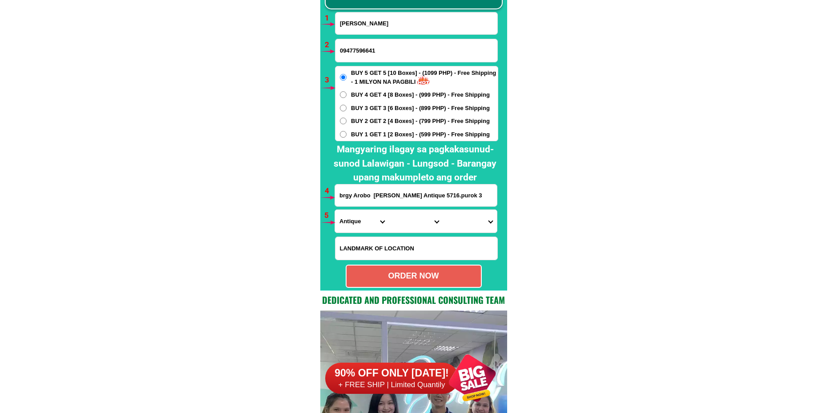
click at [335, 210] on select "Province [GEOGRAPHIC_DATA] [GEOGRAPHIC_DATA] [GEOGRAPHIC_DATA] [GEOGRAPHIC_DATA…" at bounding box center [362, 221] width 54 height 23
click at [394, 228] on select "City Anini-y Antique-libertad Antique-san-[PERSON_NAME] Antique-san-[PERSON_NAM…" at bounding box center [416, 221] width 54 height 23
select select "63_2784213"
click at [389, 210] on select "City Anini-y Antique-libertad Antique-san-[PERSON_NAME] Antique-san-[PERSON_NAM…" at bounding box center [416, 221] width 54 height 23
click at [460, 215] on select "Barangay Abaca Aras-asan Arobo Atabay Atiotes Bagumbayan Balloscas Balud Barasa…" at bounding box center [470, 221] width 54 height 23
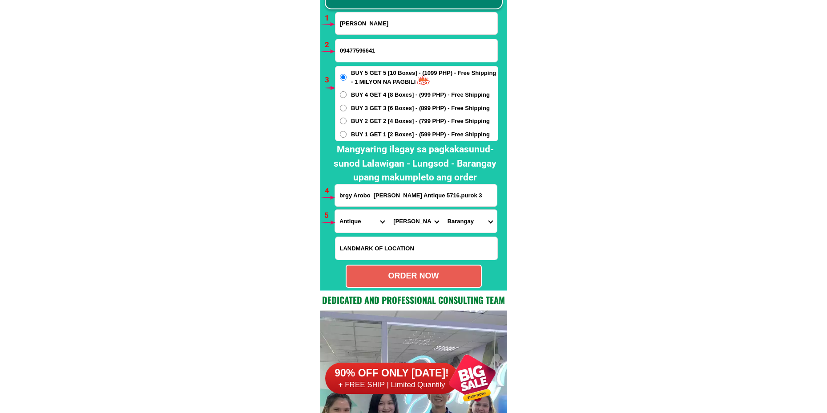
select select "63_27842137353"
click at [443, 210] on select "Barangay Abaca Aras-asan Arobo Atabay Atiotes Bagumbayan Balloscas Balud Barasa…" at bounding box center [470, 221] width 54 height 23
click at [435, 270] on div "ORDER NOW" at bounding box center [414, 275] width 136 height 23
type input "09477596641"
radio input "true"
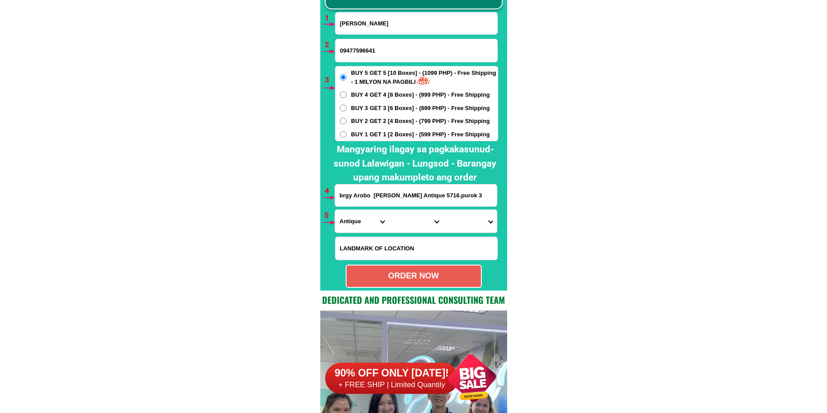
click at [374, 21] on input "[PERSON_NAME]" at bounding box center [417, 23] width 162 height 22
paste input "[PERSON_NAME]"
type input "[PERSON_NAME]"
click at [378, 48] on input "Input phone_number" at bounding box center [417, 50] width 162 height 23
paste input "09496321288"
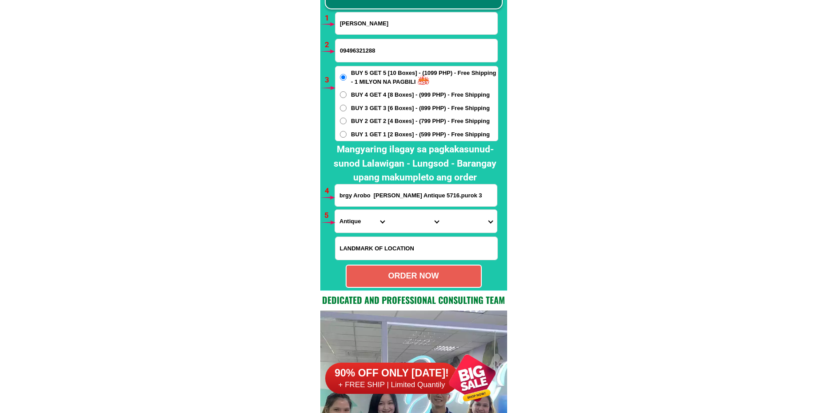
type input "09496321288"
click at [359, 135] on span "BUY 1 GET 1 [2 Boxes] - (599 PHP) - Free Shipping" at bounding box center [420, 134] width 139 height 9
click at [347, 135] on input "BUY 1 GET 1 [2 Boxes] - (599 PHP) - Free Shipping" at bounding box center [343, 134] width 7 height 7
radio input "true"
click at [349, 199] on input "Input address" at bounding box center [416, 195] width 162 height 22
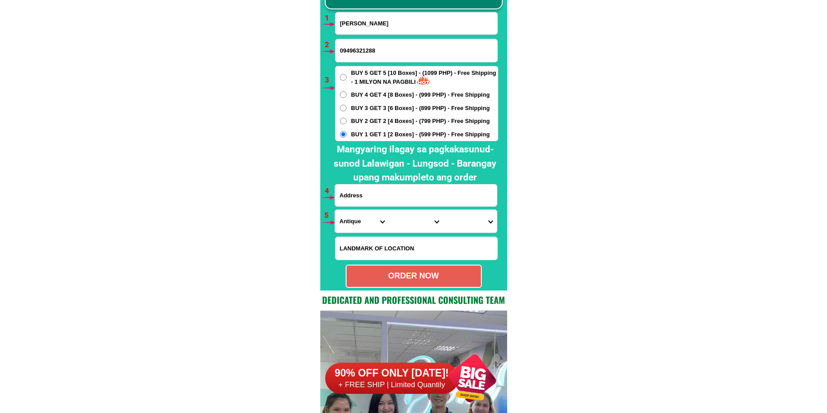
paste input "[STREET_ADDRESS]"
type input "[STREET_ADDRESS]"
click at [360, 229] on select "Province [GEOGRAPHIC_DATA] [GEOGRAPHIC_DATA] [GEOGRAPHIC_DATA] [GEOGRAPHIC_DATA…" at bounding box center [362, 221] width 54 height 23
select select "63_803"
click at [335, 210] on select "Province [GEOGRAPHIC_DATA] [GEOGRAPHIC_DATA] [GEOGRAPHIC_DATA] [GEOGRAPHIC_DATA…" at bounding box center [362, 221] width 54 height 23
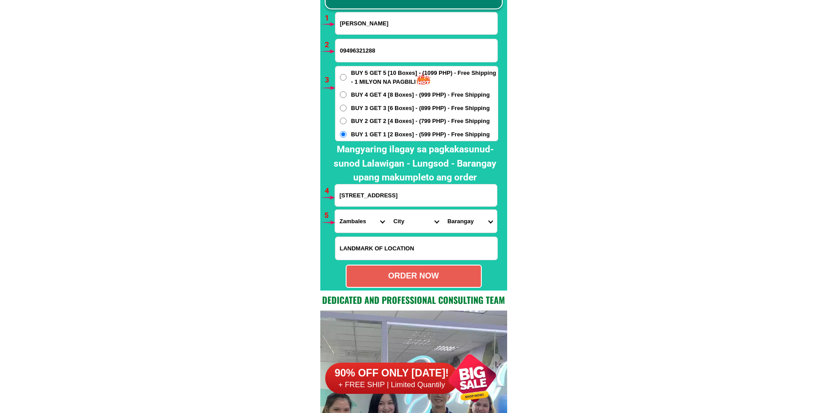
click at [399, 224] on select "City Botolan [GEOGRAPHIC_DATA] Castillejos [GEOGRAPHIC_DATA] [GEOGRAPHIC_DATA] …" at bounding box center [416, 221] width 54 height 23
select select "63_8032441"
click at [389, 210] on select "City Botolan [GEOGRAPHIC_DATA] Castillejos [GEOGRAPHIC_DATA] [GEOGRAPHIC_DATA] …" at bounding box center [416, 221] width 54 height 23
click at [470, 221] on select "Barangay Angeles Antipolo (pob.) [GEOGRAPHIC_DATA] (pob.) East [PERSON_NAME] (p…" at bounding box center [470, 221] width 54 height 23
select select "63_80324419753"
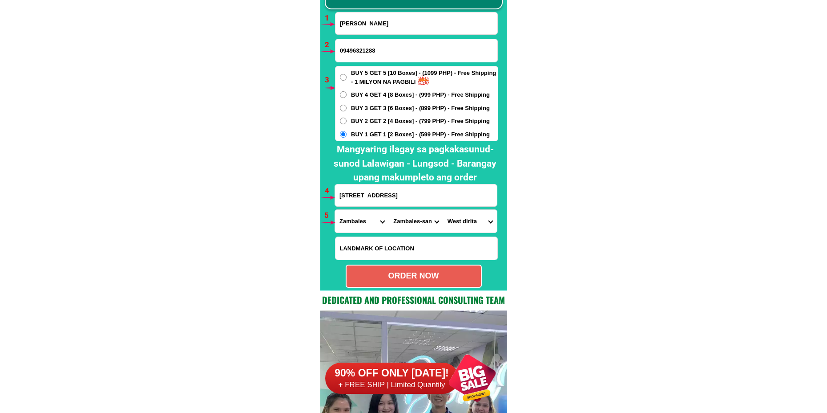
click at [443, 210] on select "Barangay Angeles Antipolo (pob.) [GEOGRAPHIC_DATA] (pob.) East [PERSON_NAME] (p…" at bounding box center [470, 221] width 54 height 23
click at [433, 278] on div "ORDER NOW" at bounding box center [414, 276] width 134 height 12
radio input "true"
click at [357, 26] on input "Input full_name" at bounding box center [417, 23] width 162 height 22
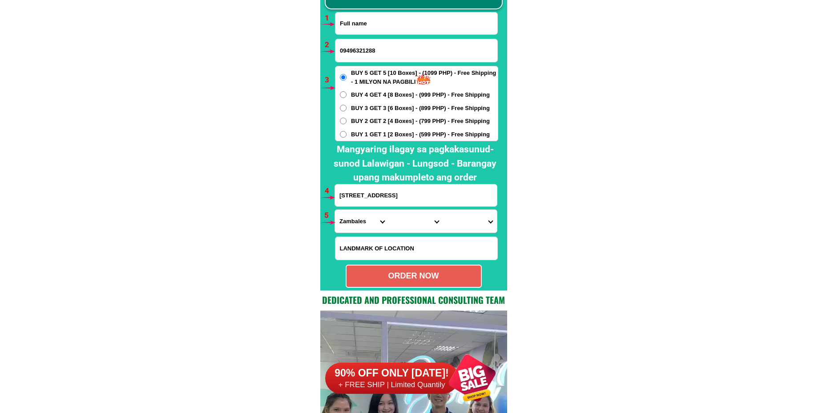
paste input "[PERSON_NAME]"
type input "[PERSON_NAME]"
click at [364, 50] on input "09496321288" at bounding box center [417, 50] width 162 height 23
paste input "09081417908"
type input "09081417908"
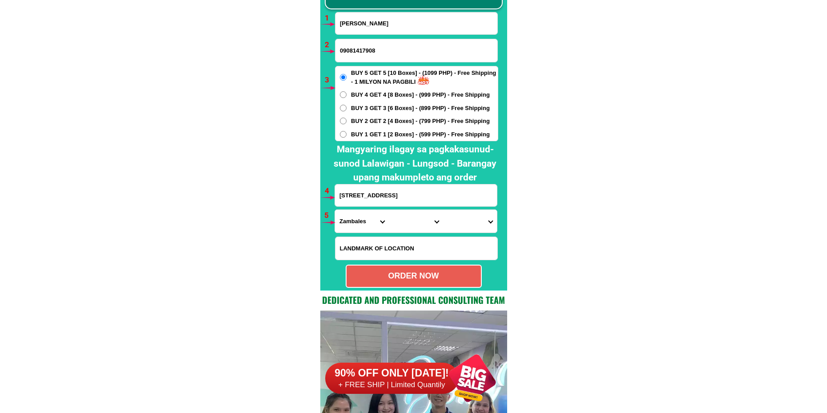
click at [351, 130] on span "BUY 1 GET 1 [2 Boxes] - (599 PHP) - Free Shipping" at bounding box center [420, 134] width 139 height 9
click at [347, 131] on input "BUY 1 GET 1 [2 Boxes] - (599 PHP) - Free Shipping" at bounding box center [343, 134] width 7 height 7
radio input "true"
click at [356, 115] on div "BUY 5 GET 5 [10 Boxes] - (1099 PHP) - Free Shipping - 1 MILYON NA PAGBILI BUY 4…" at bounding box center [416, 103] width 163 height 75
click at [356, 118] on span "BUY 2 GET 2 [4 Boxes] - (799 PHP) - Free Shipping" at bounding box center [420, 121] width 139 height 9
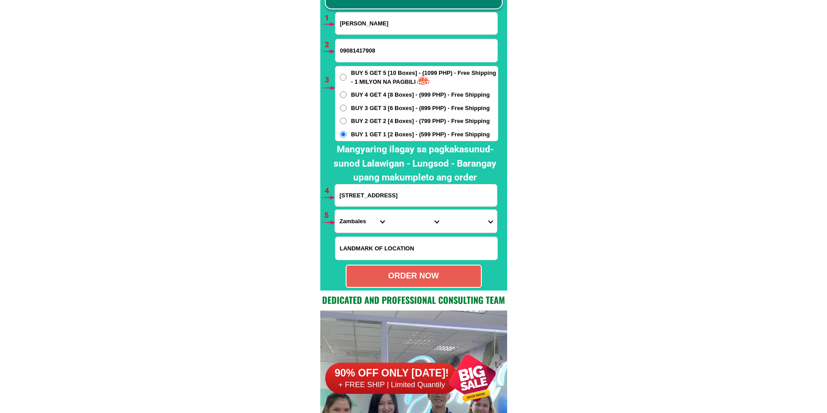
click at [347, 118] on input "BUY 2 GET 2 [4 Boxes] - (799 PHP) - Free Shipping" at bounding box center [343, 120] width 7 height 7
radio input "true"
click at [371, 191] on input "[STREET_ADDRESS]" at bounding box center [416, 195] width 162 height 22
paste input "[PERSON_NAME],Rocka [STREET_ADDRESS],Multi Purpose"
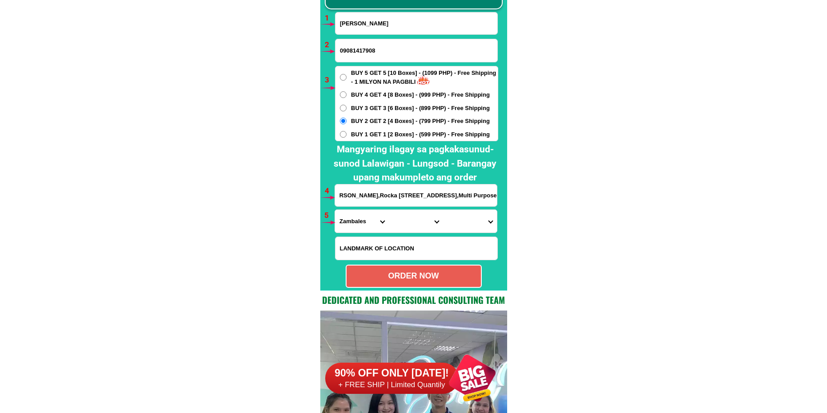
type input "[PERSON_NAME],Rocka [STREET_ADDRESS],Multi Purpose"
drag, startPoint x: 349, startPoint y: 231, endPoint x: 350, endPoint y: 224, distance: 7.2
click at [349, 228] on select "Province [GEOGRAPHIC_DATA] [GEOGRAPHIC_DATA] [GEOGRAPHIC_DATA] [GEOGRAPHIC_DATA…" at bounding box center [362, 221] width 54 height 23
select select "63_761"
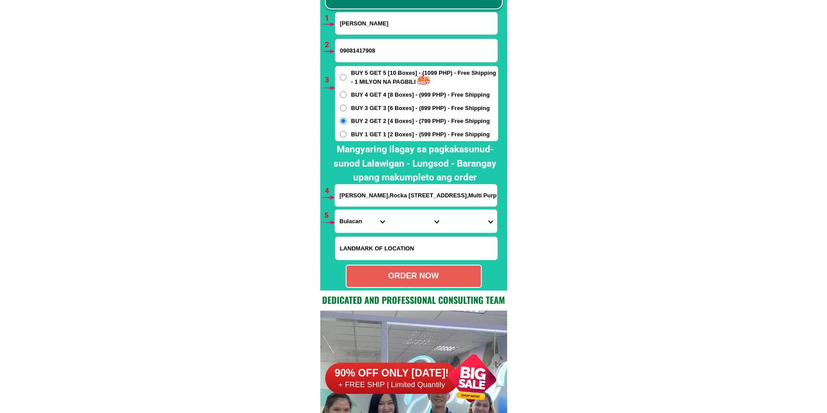
click at [335, 210] on select "Province [GEOGRAPHIC_DATA] [GEOGRAPHIC_DATA] [GEOGRAPHIC_DATA] [GEOGRAPHIC_DATA…" at bounding box center [362, 221] width 54 height 23
drag, startPoint x: 409, startPoint y: 219, endPoint x: 409, endPoint y: 211, distance: 8.0
click at [408, 219] on select "City Angat Balagtas [GEOGRAPHIC_DATA] [GEOGRAPHIC_DATA] [GEOGRAPHIC_DATA] [GEOG…" at bounding box center [416, 221] width 54 height 23
select select "63_7619172"
click at [389, 210] on select "City Angat Balagtas [GEOGRAPHIC_DATA] [GEOGRAPHIC_DATA] [GEOGRAPHIC_DATA] [GEOG…" at bounding box center [416, 221] width 54 height 23
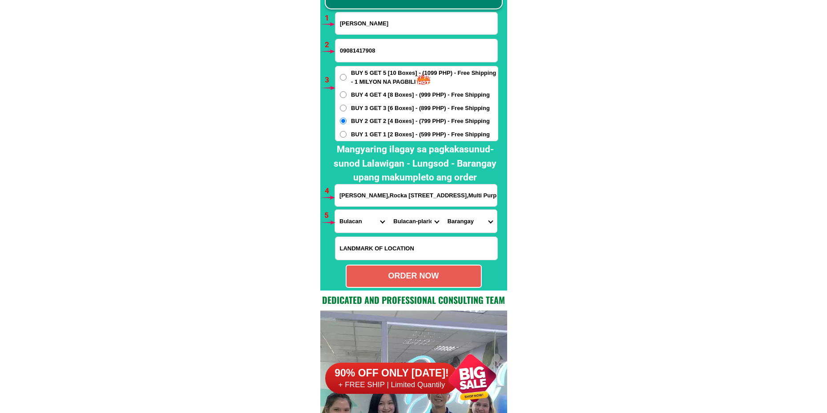
click at [459, 216] on select "Barangay Agnaya Bagong silang Banga i Banga ii Bintog Bulihan Culianin Dampol L…" at bounding box center [470, 221] width 54 height 23
select select "63_76191724025"
click at [443, 210] on select "Barangay Agnaya Bagong silang Banga i Banga ii Bintog Bulihan Culianin Dampol L…" at bounding box center [470, 221] width 54 height 23
click at [421, 277] on div "ORDER NOW" at bounding box center [414, 276] width 134 height 12
radio input "true"
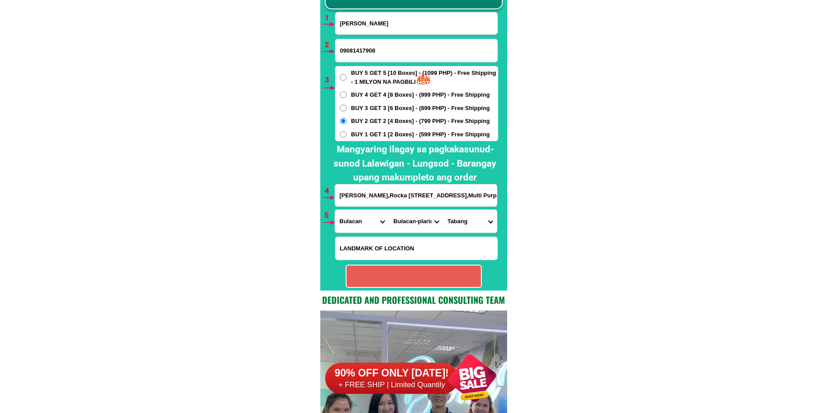
radio input "true"
click at [360, 16] on input "[PERSON_NAME]" at bounding box center [417, 23] width 162 height 22
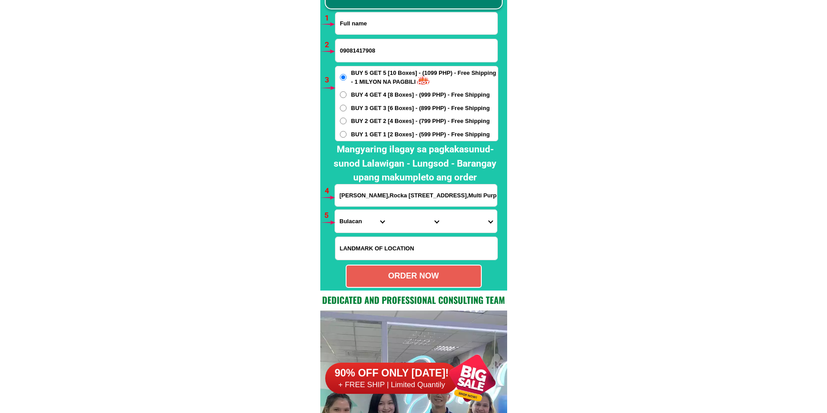
paste input "[PERSON_NAME] Tuyac"
type input "[PERSON_NAME] Tuyac"
drag, startPoint x: 387, startPoint y: 51, endPoint x: 384, endPoint y: 57, distance: 6.6
click at [387, 51] on input "09081417908" at bounding box center [417, 50] width 162 height 23
paste input "09554917135"
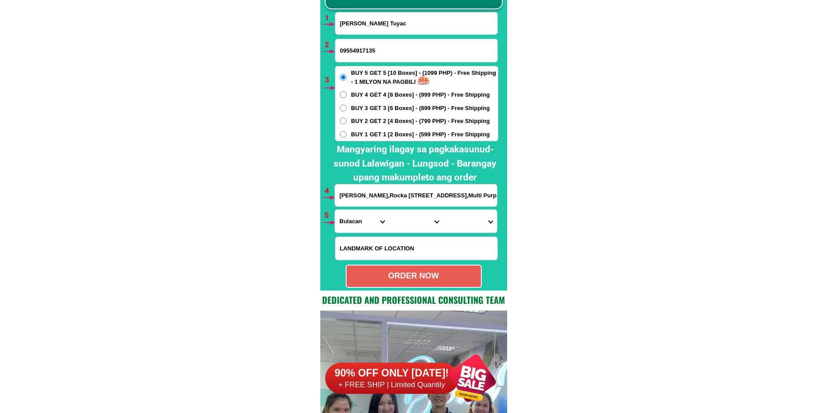
type input "09554917135"
click at [363, 194] on input "[PERSON_NAME],Rocka [STREET_ADDRESS],Multi Purpose" at bounding box center [416, 195] width 162 height 22
paste input "# 89 Brgy. kalubkob Silang, Cavite Alfa Mart n Lotto Outlet 10 boxes"
type input "# 89 Brgy. kalubkob Silang, Cavite Alfa Mart n Lotto Outlet 10 boxes"
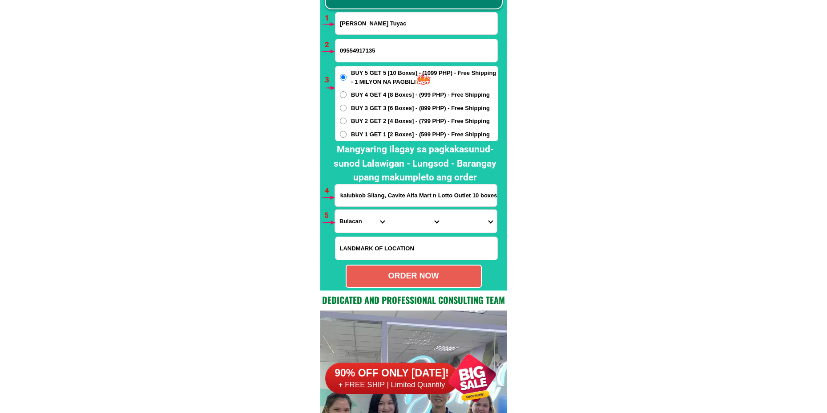
scroll to position [0, 0]
click at [351, 223] on select "Province [GEOGRAPHIC_DATA] [GEOGRAPHIC_DATA] [GEOGRAPHIC_DATA] [GEOGRAPHIC_DATA…" at bounding box center [362, 221] width 54 height 23
select select "63_826"
click at [335, 210] on select "Province [GEOGRAPHIC_DATA] [GEOGRAPHIC_DATA] [GEOGRAPHIC_DATA] [GEOGRAPHIC_DATA…" at bounding box center [362, 221] width 54 height 23
click at [401, 213] on select "City [PERSON_NAME] [PERSON_NAME] [GEOGRAPHIC_DATA]-city [GEOGRAPHIC_DATA]-[GEOG…" at bounding box center [416, 221] width 54 height 23
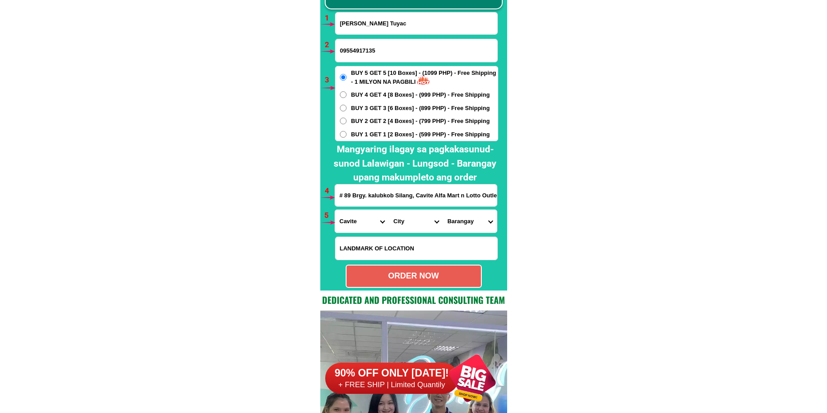
select select "63_8266329"
click at [389, 210] on select "City [PERSON_NAME] [PERSON_NAME] [GEOGRAPHIC_DATA]-city [GEOGRAPHIC_DATA]-[GEOG…" at bounding box center [416, 221] width 54 height 23
click at [454, 226] on select "Barangay Acacia Adlas Anahaw i Anahaw ii Balite i Balite ii Balubad Banaba Bara…" at bounding box center [470, 221] width 54 height 23
select select "63_82663293089"
click at [443, 210] on select "Barangay Acacia Adlas Anahaw i Anahaw ii Balite i Balite ii Balubad Banaba Bara…" at bounding box center [470, 221] width 54 height 23
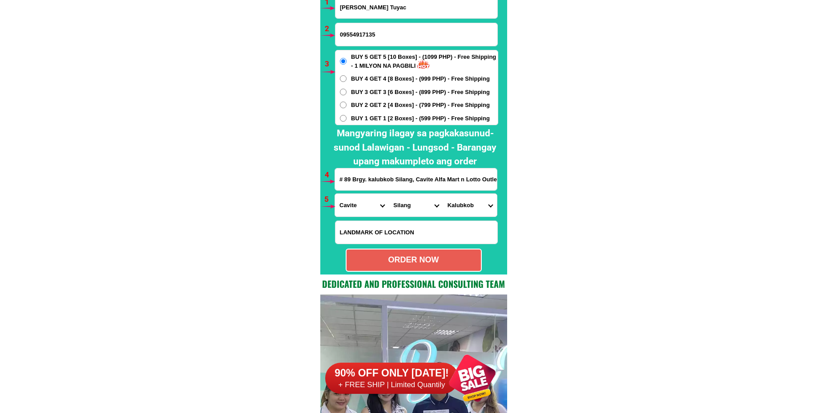
scroll to position [6634, 0]
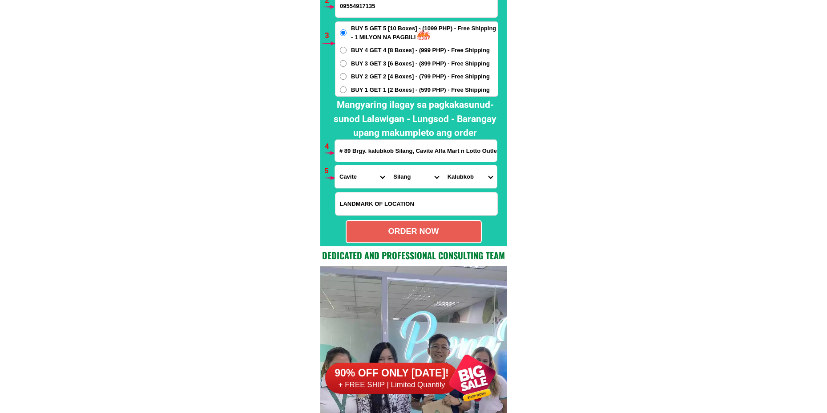
click at [420, 234] on div "ORDER NOW" at bounding box center [414, 231] width 134 height 12
radio input "true"
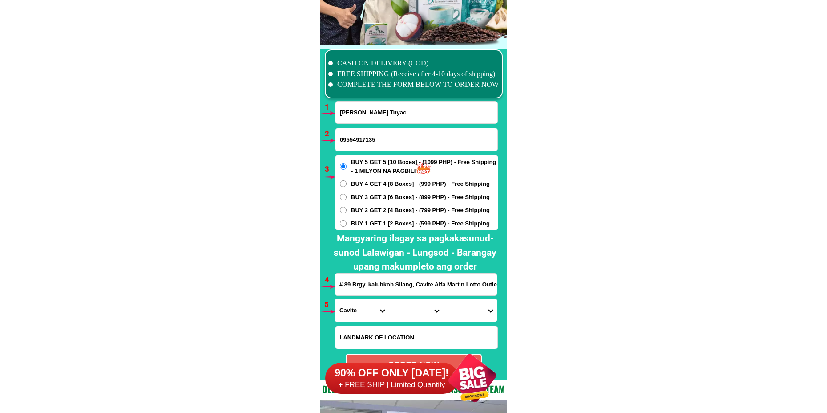
click at [356, 103] on input "[PERSON_NAME] Tuyac" at bounding box center [417, 112] width 162 height 22
paste input "DB Mango"
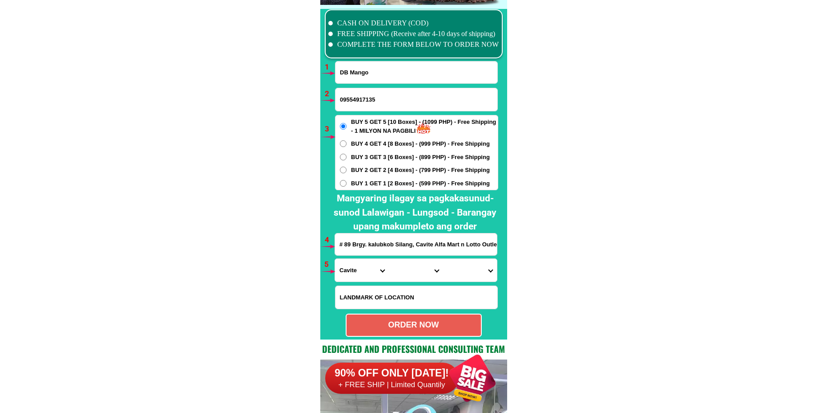
scroll to position [6545, 0]
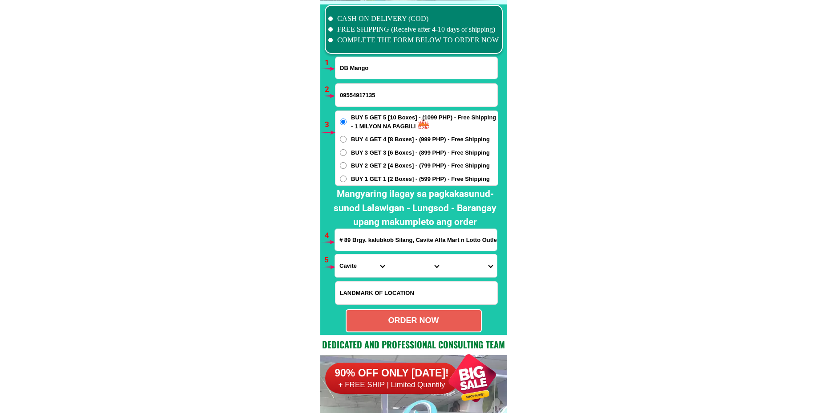
type input "DB Mango"
click at [361, 90] on input "Input phone_number" at bounding box center [417, 95] width 162 height 23
paste input "0967-712-6512-"
click at [366, 95] on input "[PHONE_NUMBER]" at bounding box center [417, 95] width 162 height 23
click at [356, 95] on input "0967-7126512" at bounding box center [417, 95] width 162 height 23
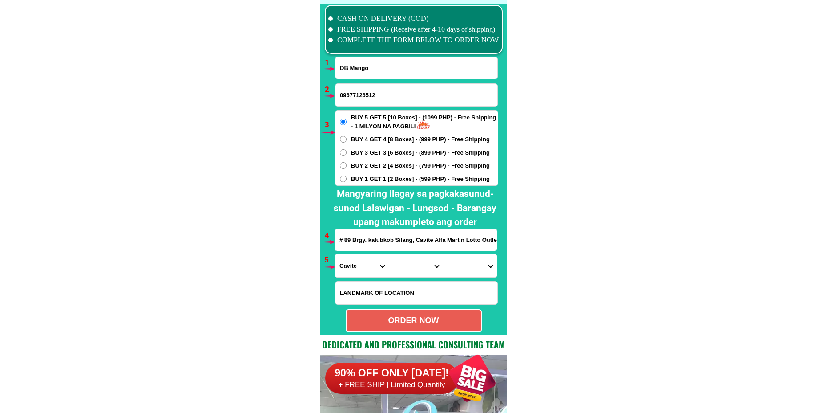
type input "09677126512"
click at [357, 175] on span "BUY 1 GET 1 [2 Boxes] - (599 PHP) - Free Shipping" at bounding box center [420, 178] width 139 height 9
click at [347, 175] on input "BUY 1 GET 1 [2 Boxes] - (599 PHP) - Free Shipping" at bounding box center [343, 178] width 7 height 7
radio input "true"
click at [366, 242] on input "# 89 Brgy. kalubkob Silang, Cavite Alfa Mart n Lotto Outlet 10 boxes" at bounding box center [416, 240] width 162 height 22
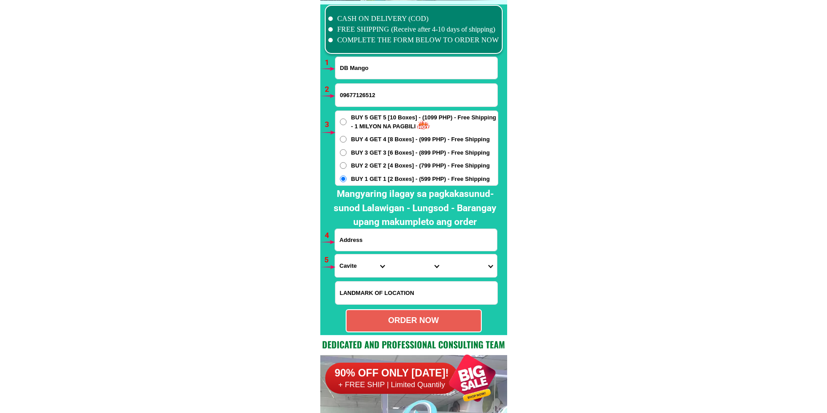
paste input "[PERSON_NAME],Calabasa jaen nueva ecija purok (2) katapat ng bahay kupo purok (…"
type input "[PERSON_NAME],Calabasa jaen nueva ecija purok (2) katapat ng bahay kupo purok (…"
click at [361, 266] on select "Province [GEOGRAPHIC_DATA] [GEOGRAPHIC_DATA] [GEOGRAPHIC_DATA] [GEOGRAPHIC_DATA…" at bounding box center [362, 265] width 54 height 23
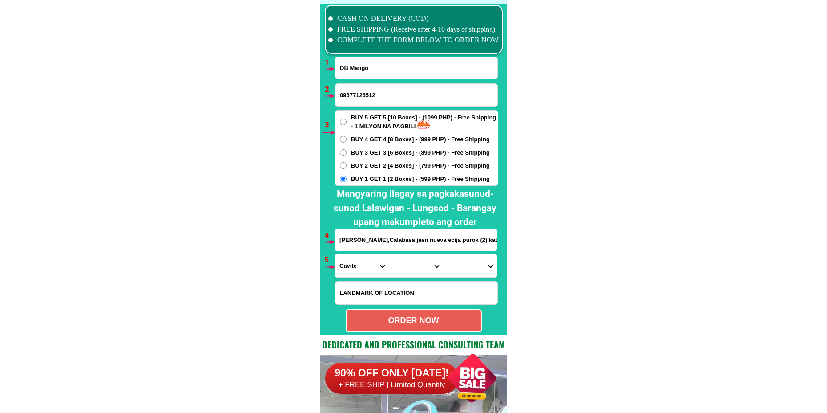
select select "63_198"
click at [335, 254] on select "Province [GEOGRAPHIC_DATA] [GEOGRAPHIC_DATA] [GEOGRAPHIC_DATA] [GEOGRAPHIC_DATA…" at bounding box center [362, 265] width 54 height 23
click at [405, 265] on select "City [GEOGRAPHIC_DATA] [GEOGRAPHIC_DATA] [GEOGRAPHIC_DATA]-city [GEOGRAPHIC_DAT…" at bounding box center [416, 265] width 54 height 23
select select "63_1981953"
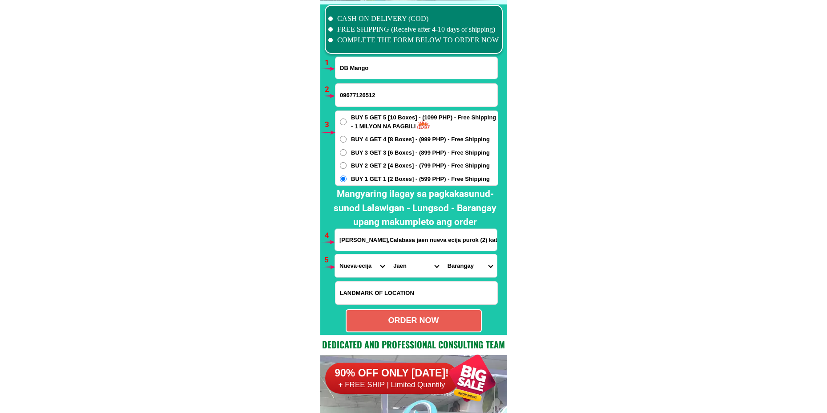
click at [460, 269] on select "Barangay [PERSON_NAME] (pob.) Calabasa Dampulan (pob.) [PERSON_NAME] (pob.) Hil…" at bounding box center [470, 265] width 54 height 23
select select "63_19819535765"
click at [443, 254] on select "Barangay [PERSON_NAME] (pob.) Calabasa Dampulan (pob.) [PERSON_NAME] (pob.) Hil…" at bounding box center [470, 265] width 54 height 23
drag, startPoint x: 413, startPoint y: 316, endPoint x: 406, endPoint y: 304, distance: 13.0
click at [413, 318] on div "ORDER NOW" at bounding box center [414, 320] width 134 height 12
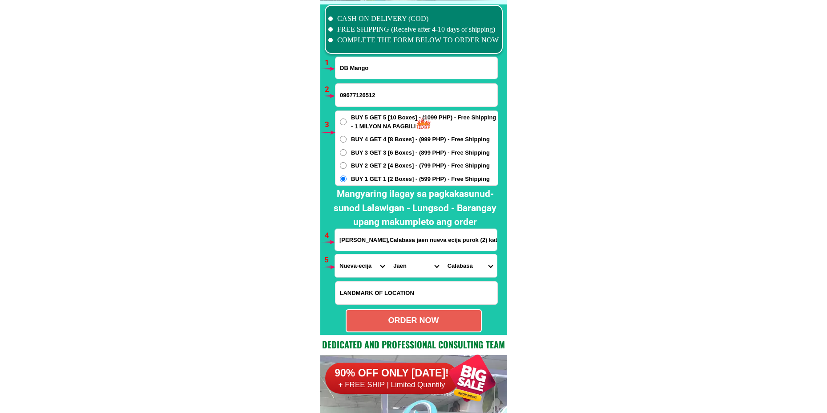
radio input "true"
